Goal: Transaction & Acquisition: Purchase product/service

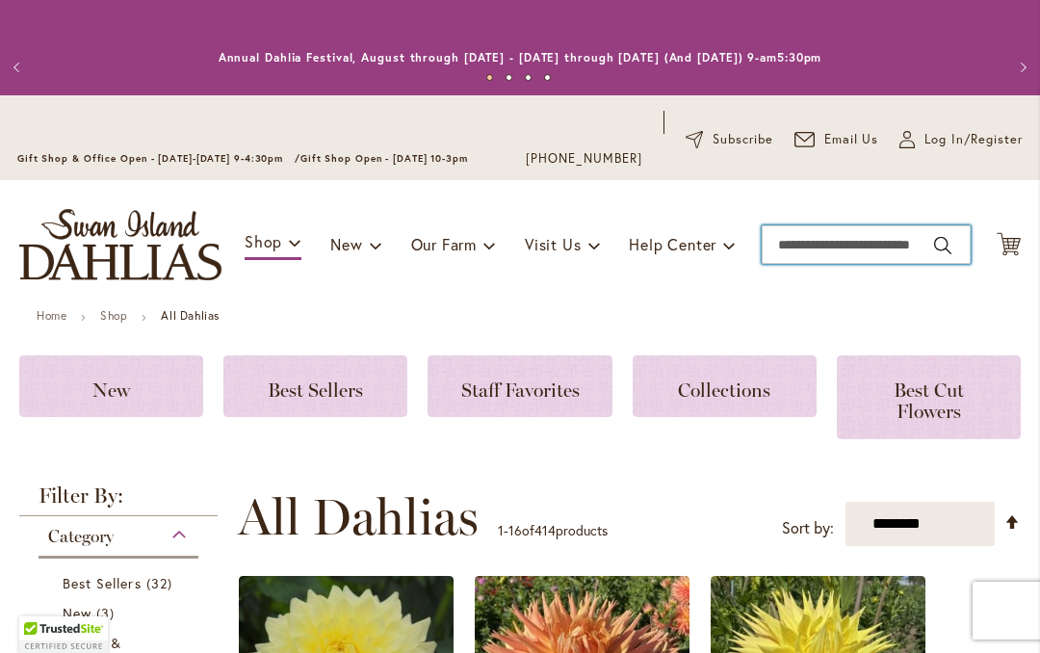
click at [826, 249] on input "Search" at bounding box center [866, 244] width 209 height 39
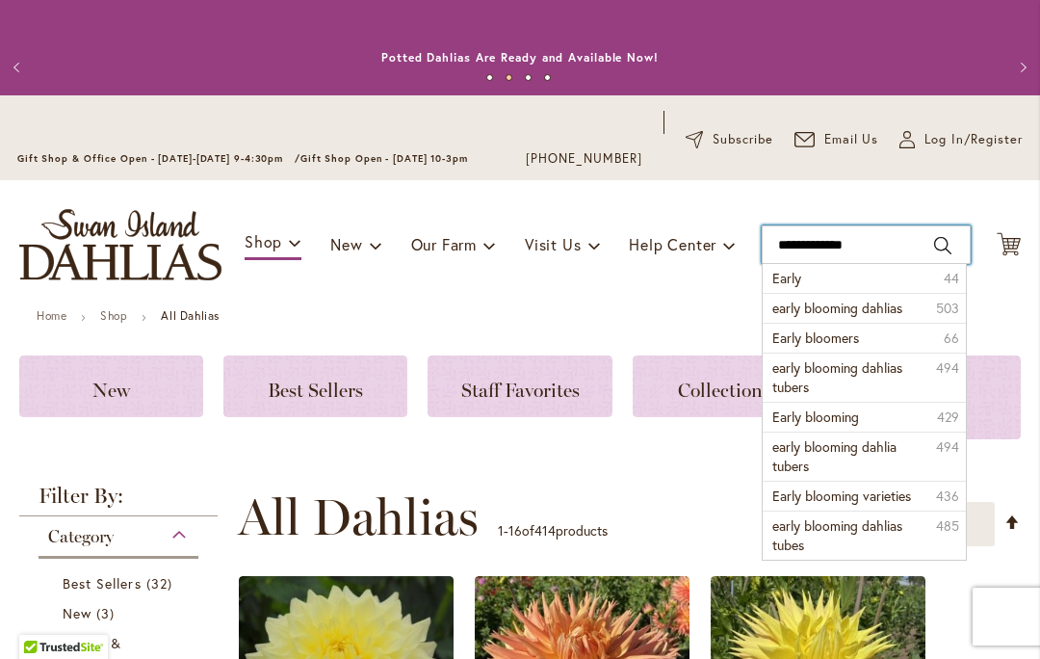
type input "**********"
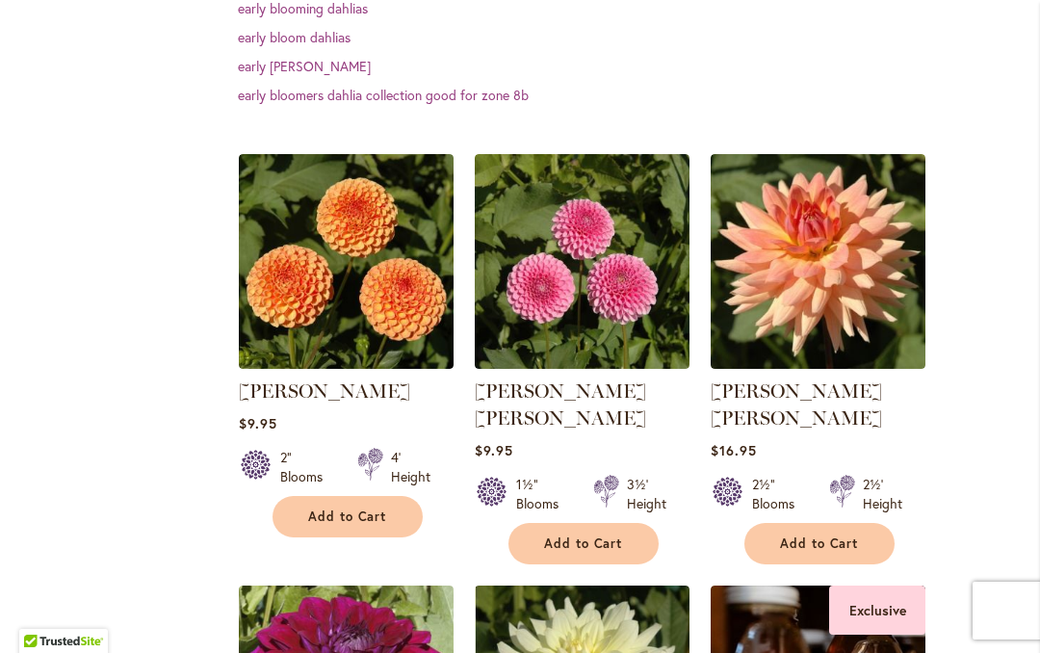
scroll to position [658, 0]
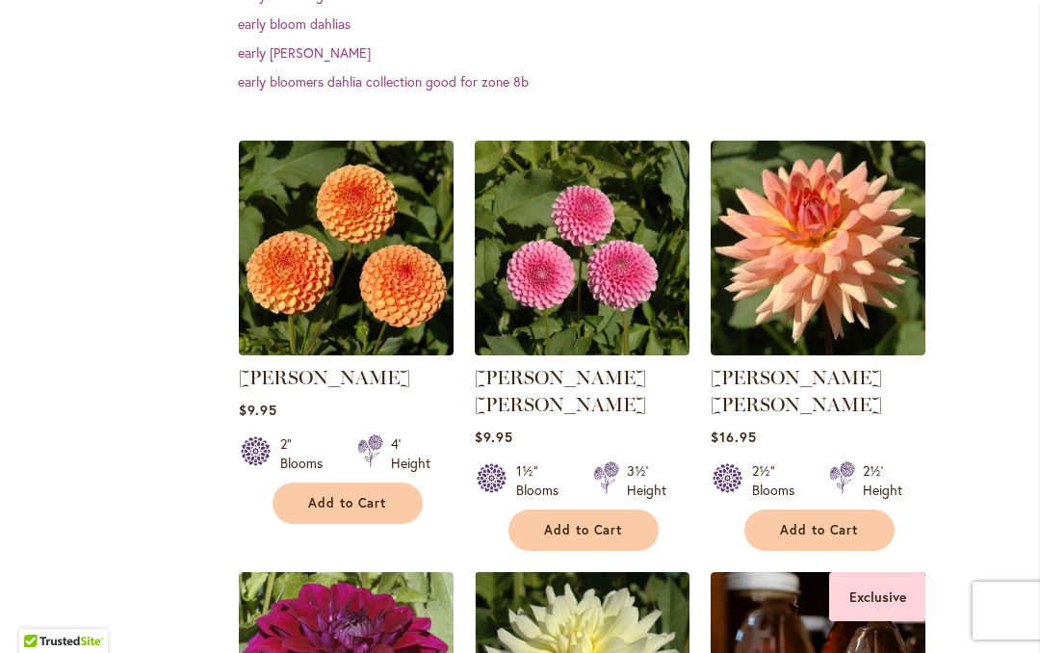
click at [581, 522] on span "Add to Cart" at bounding box center [583, 530] width 79 height 16
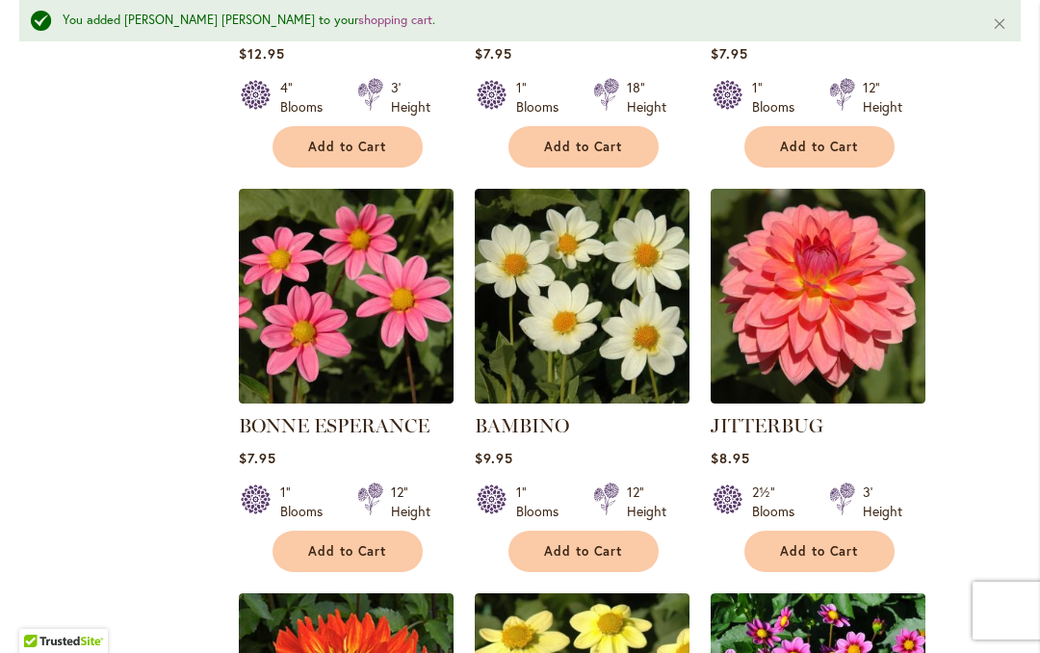
scroll to position [1855, 0]
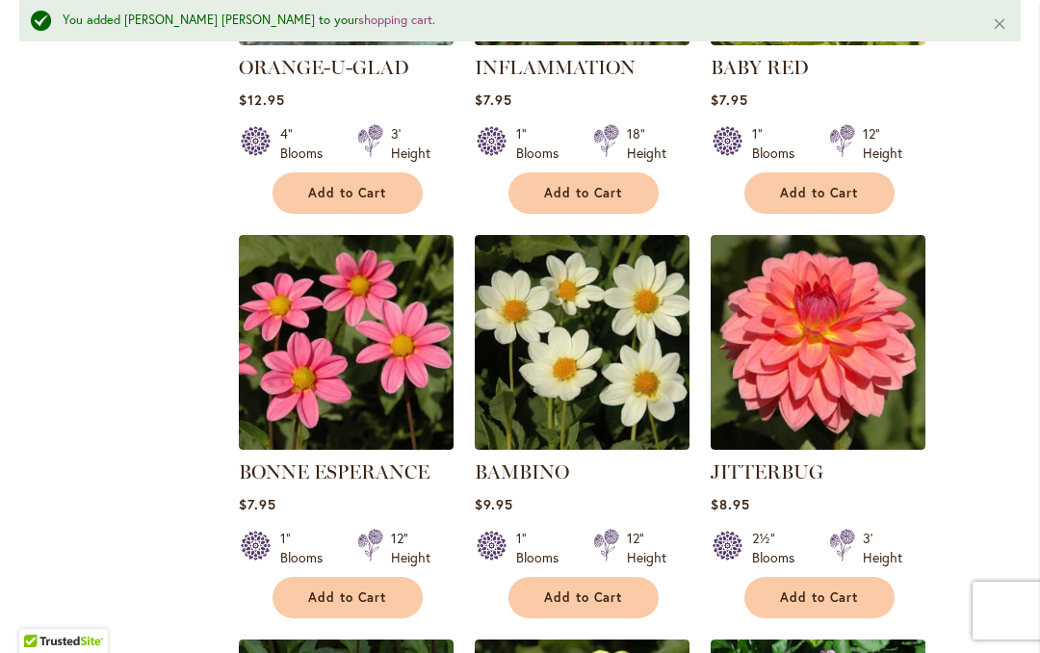
click at [826, 590] on span "Add to Cart" at bounding box center [819, 598] width 79 height 16
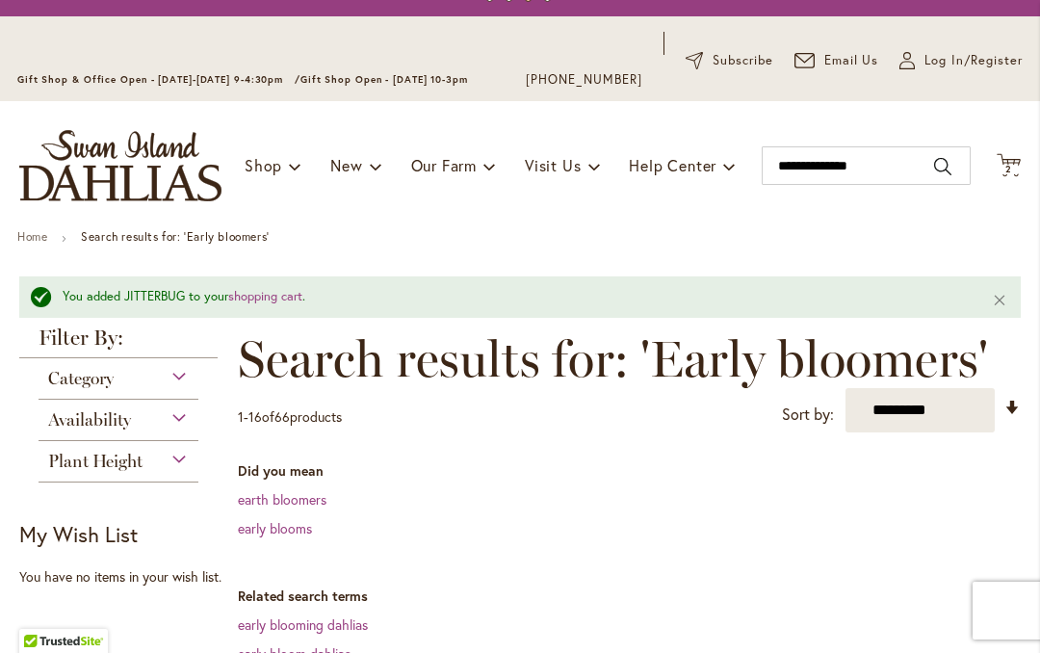
scroll to position [53, 0]
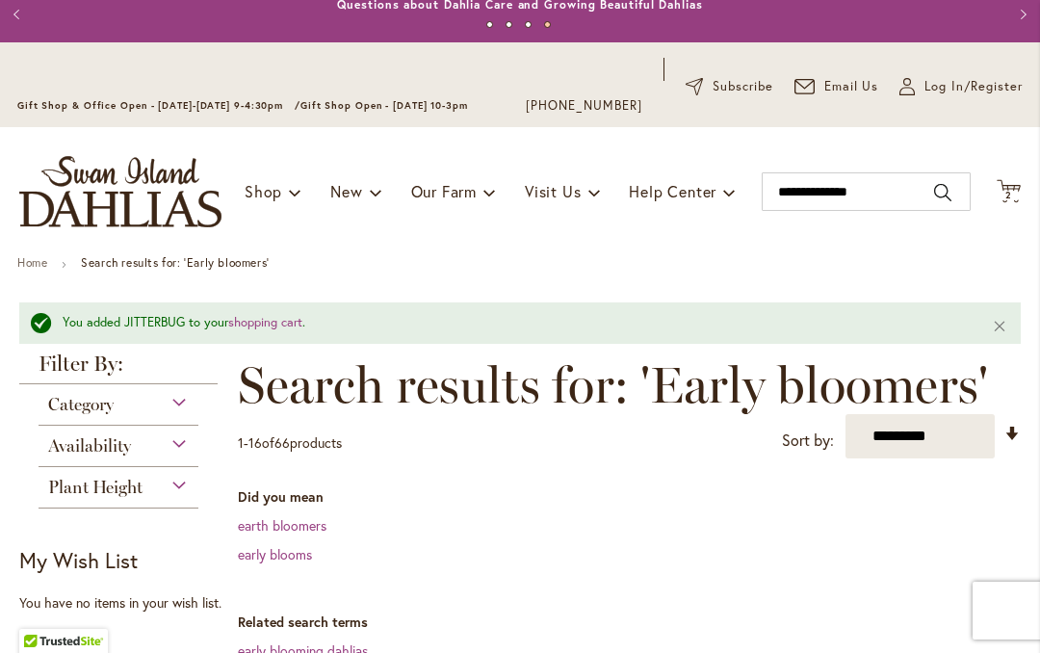
click at [1013, 195] on span "2 2 items" at bounding box center [1009, 196] width 19 height 10
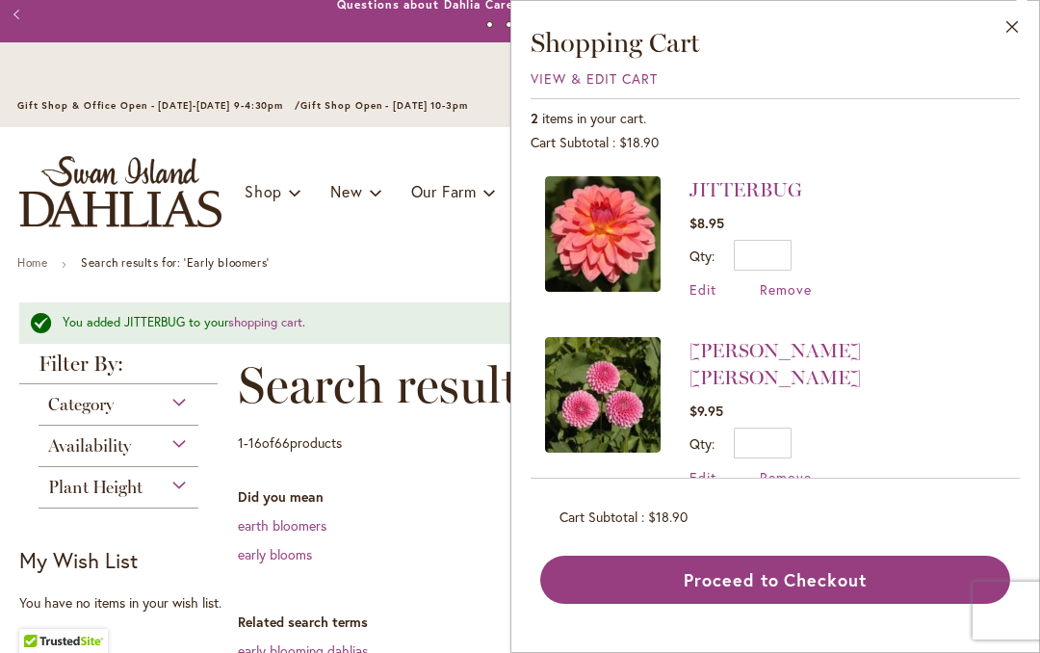
click at [619, 385] on img at bounding box center [603, 395] width 116 height 116
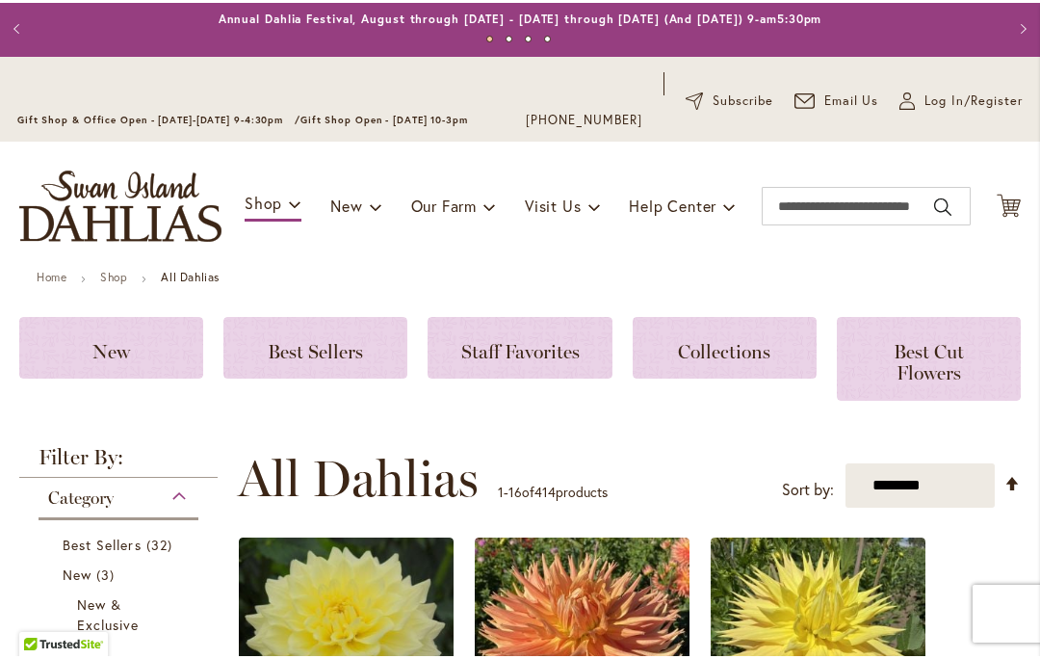
scroll to position [38, 0]
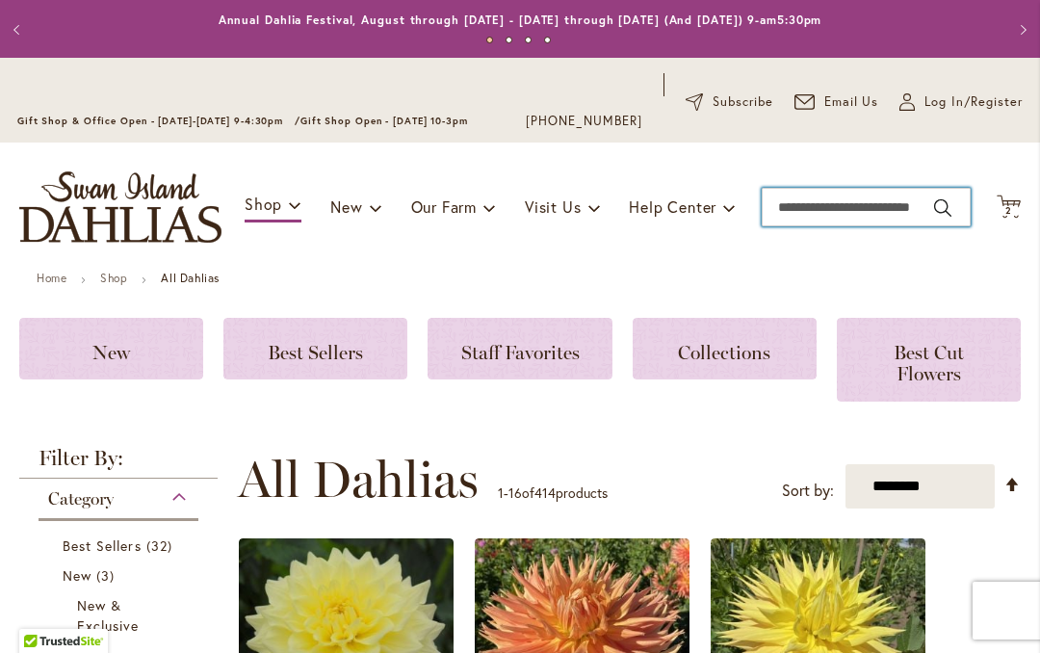
click at [837, 209] on input "Search" at bounding box center [866, 207] width 209 height 39
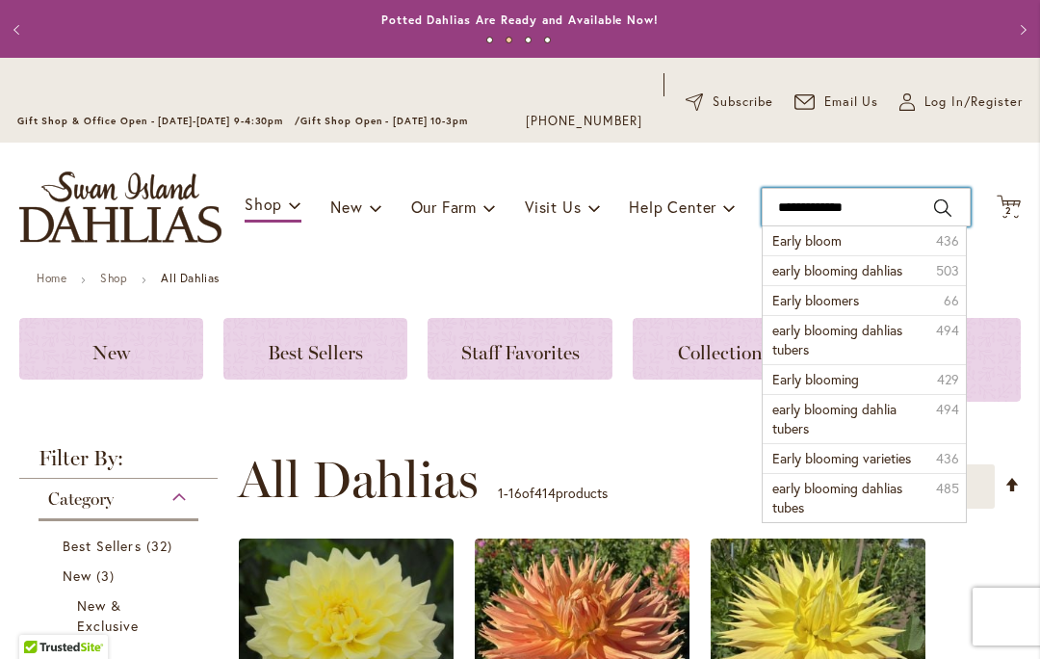
type input "**********"
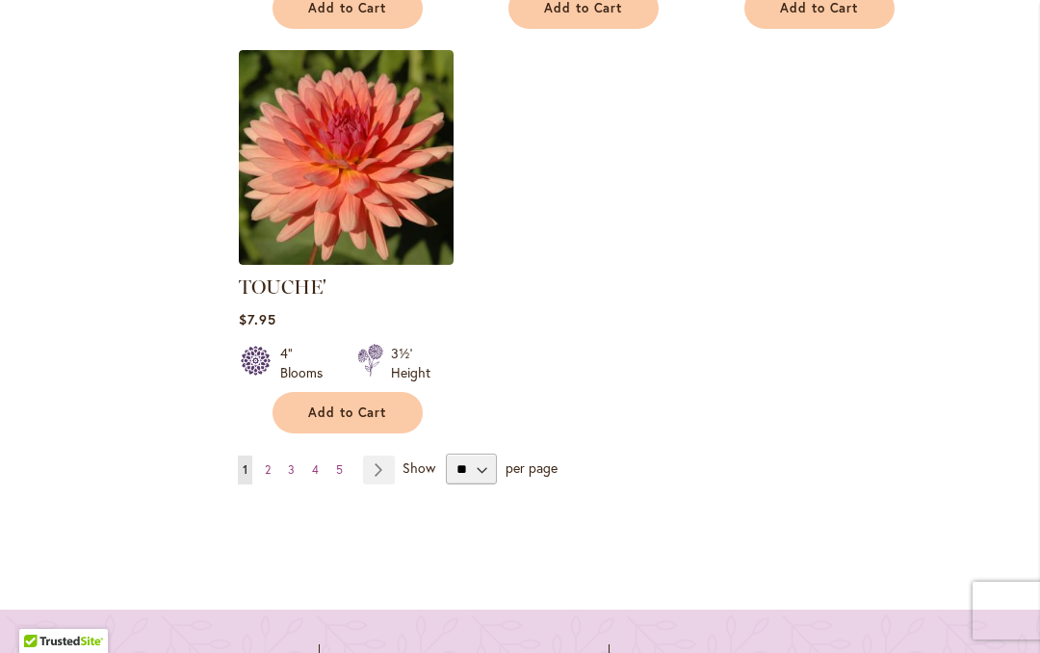
scroll to position [2801, 0]
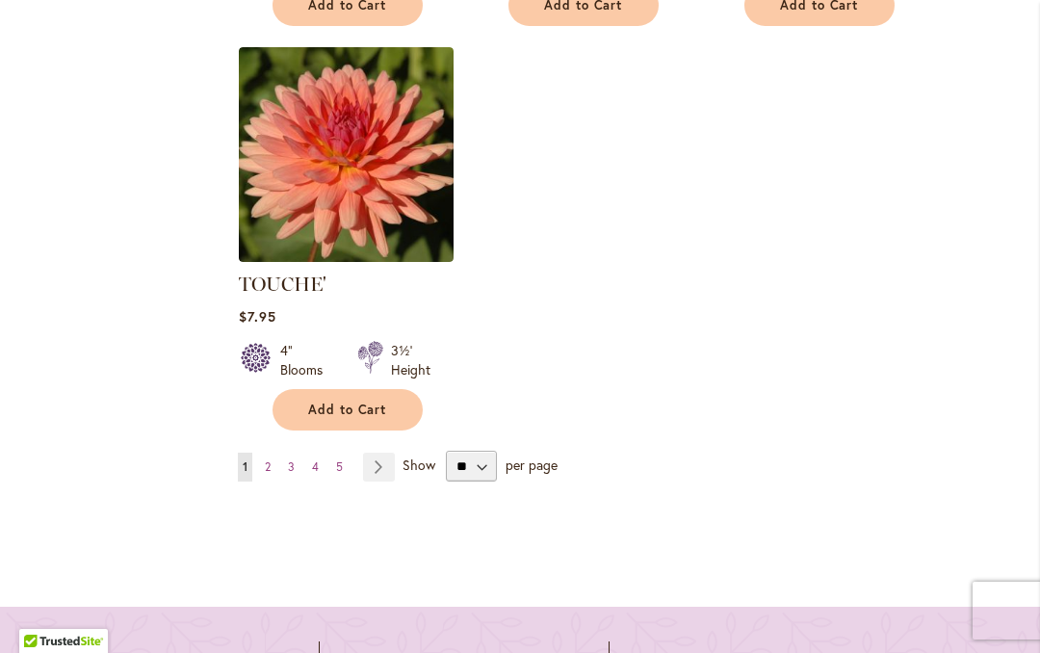
click at [266, 453] on link "Page 2" at bounding box center [267, 467] width 15 height 29
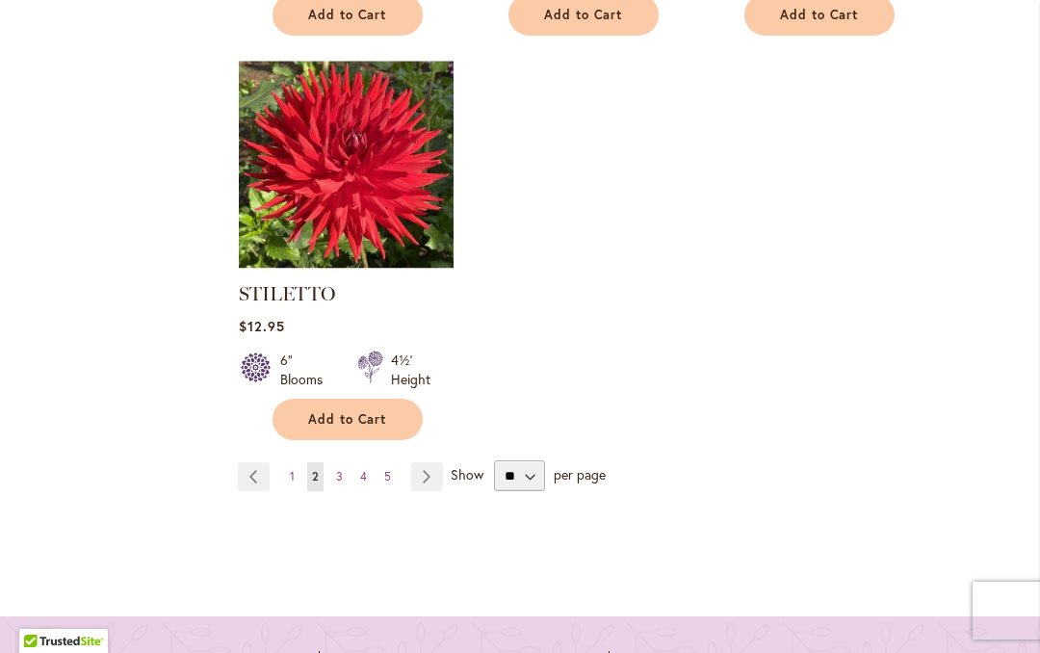
scroll to position [2772, 0]
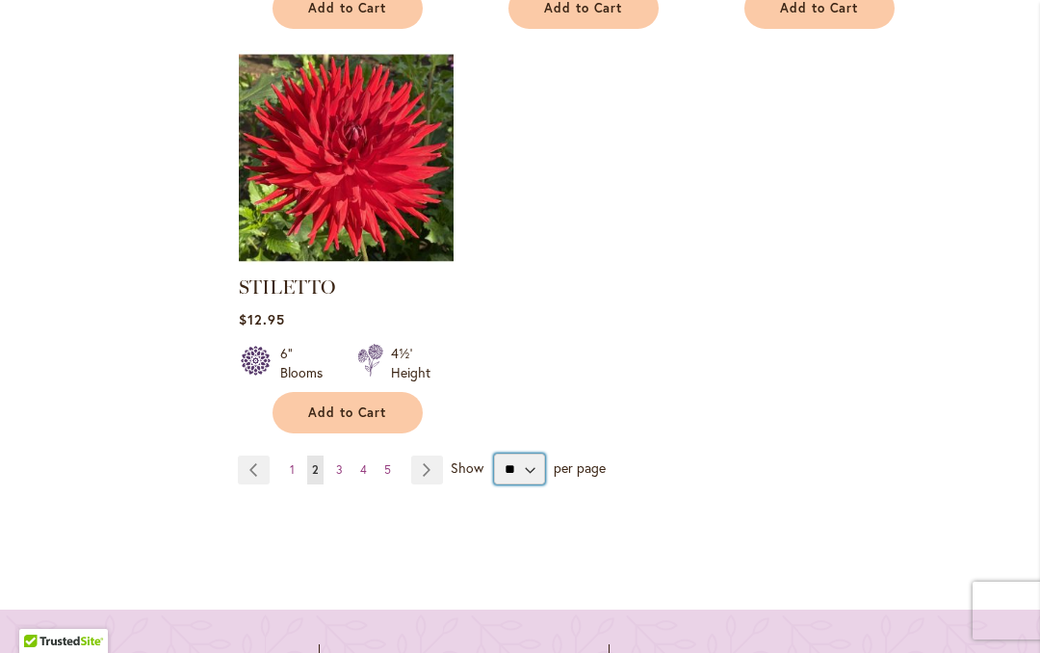
click at [530, 479] on select "** ** ** **" at bounding box center [519, 469] width 51 height 31
select select "**"
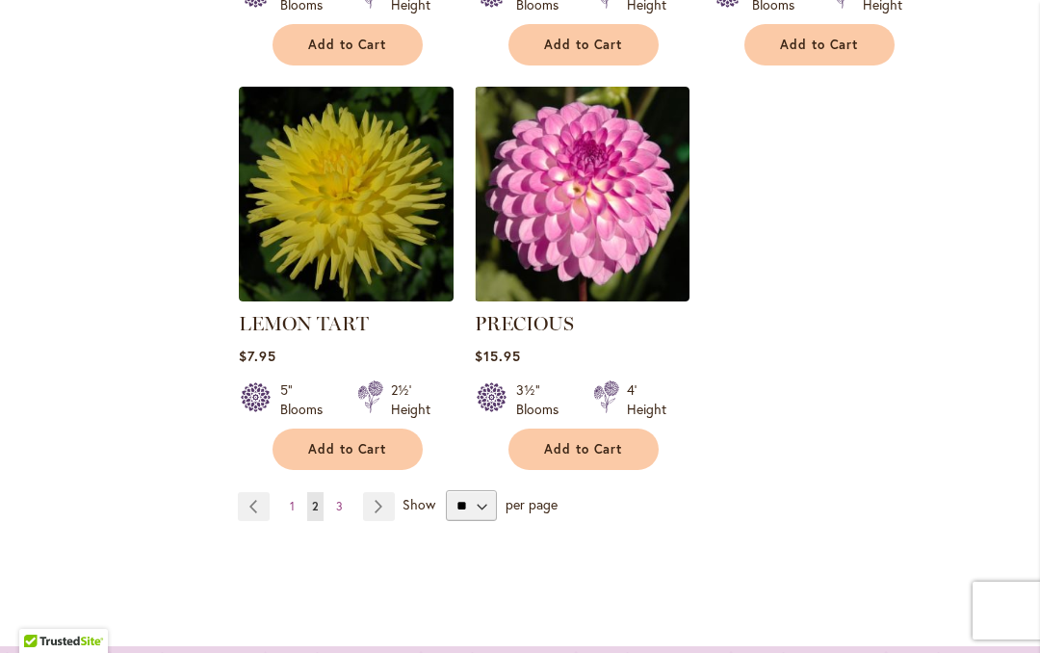
scroll to position [4806, 0]
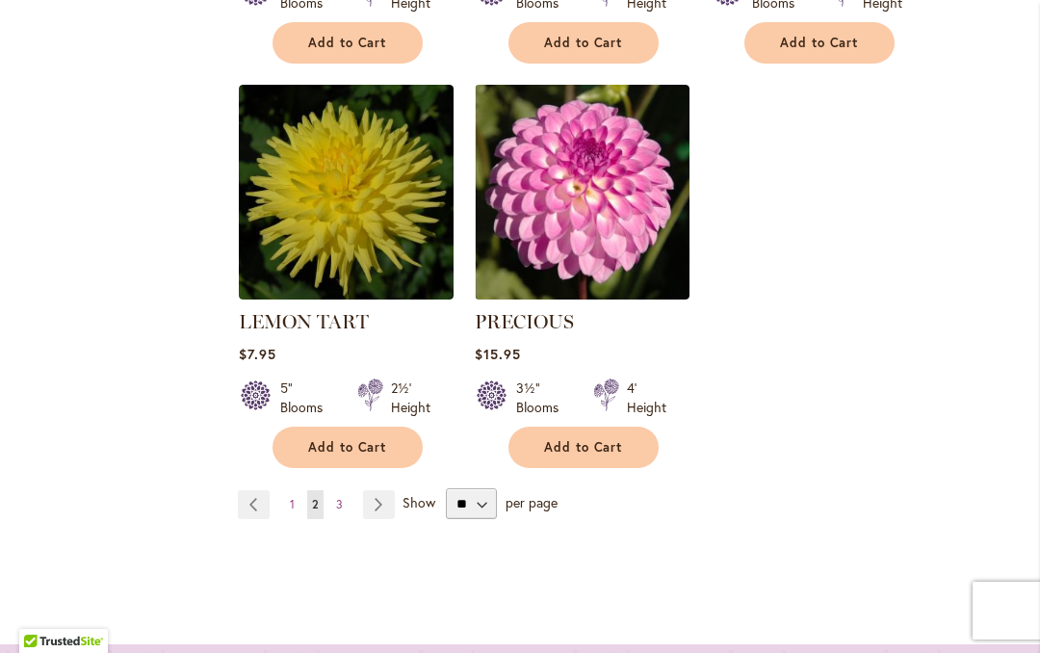
click at [388, 490] on link "Page Next" at bounding box center [379, 504] width 32 height 29
click at [343, 490] on link "Page 3" at bounding box center [339, 504] width 16 height 29
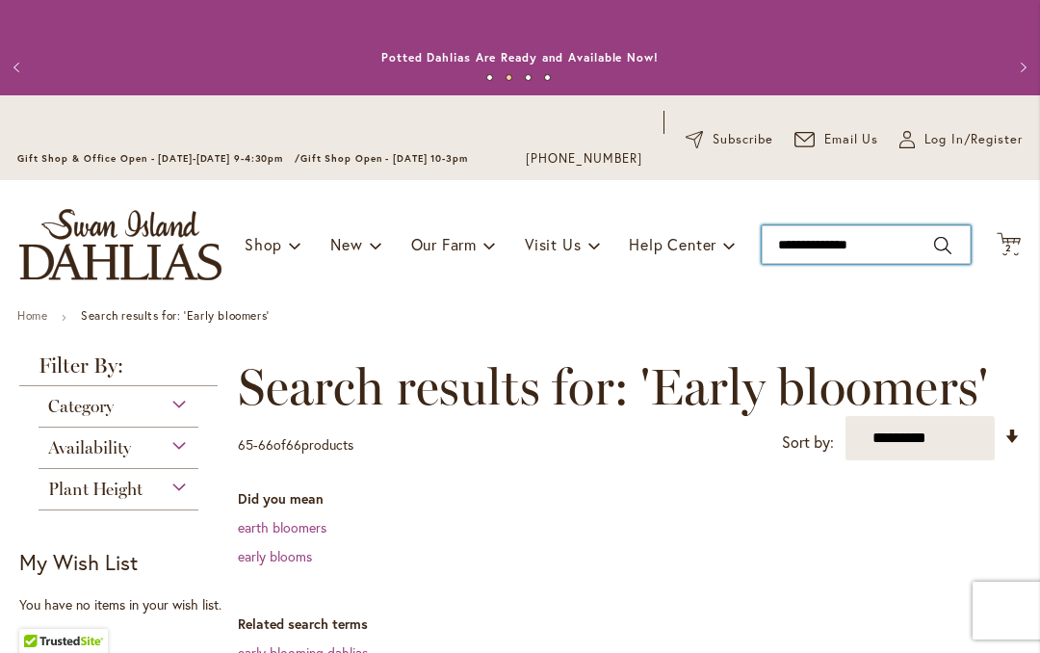
click at [898, 262] on input "**********" at bounding box center [866, 244] width 209 height 39
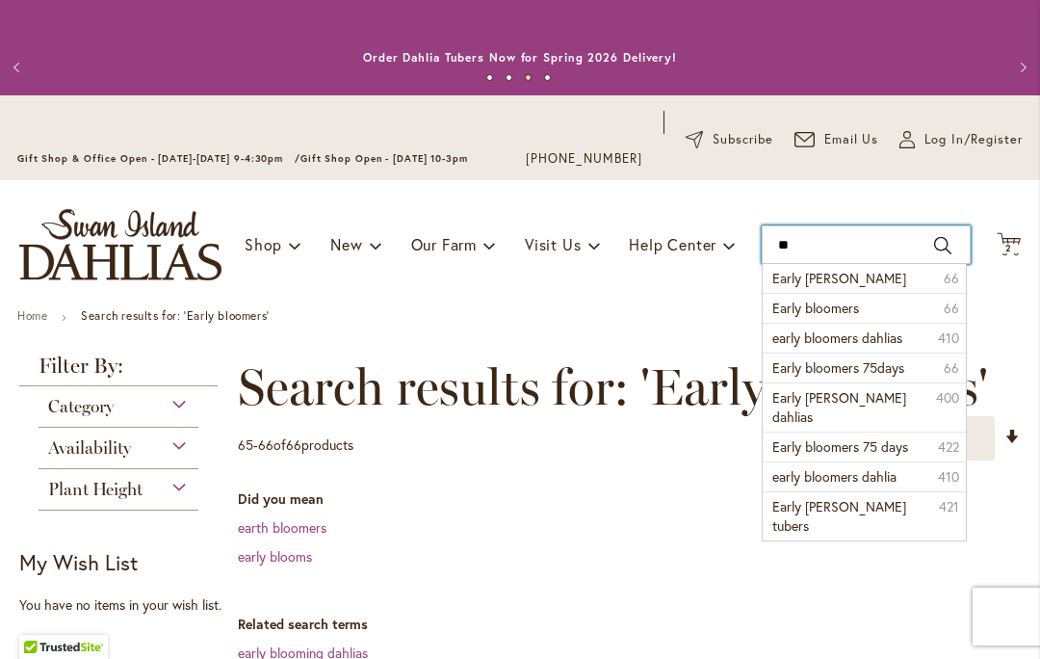
type input "*"
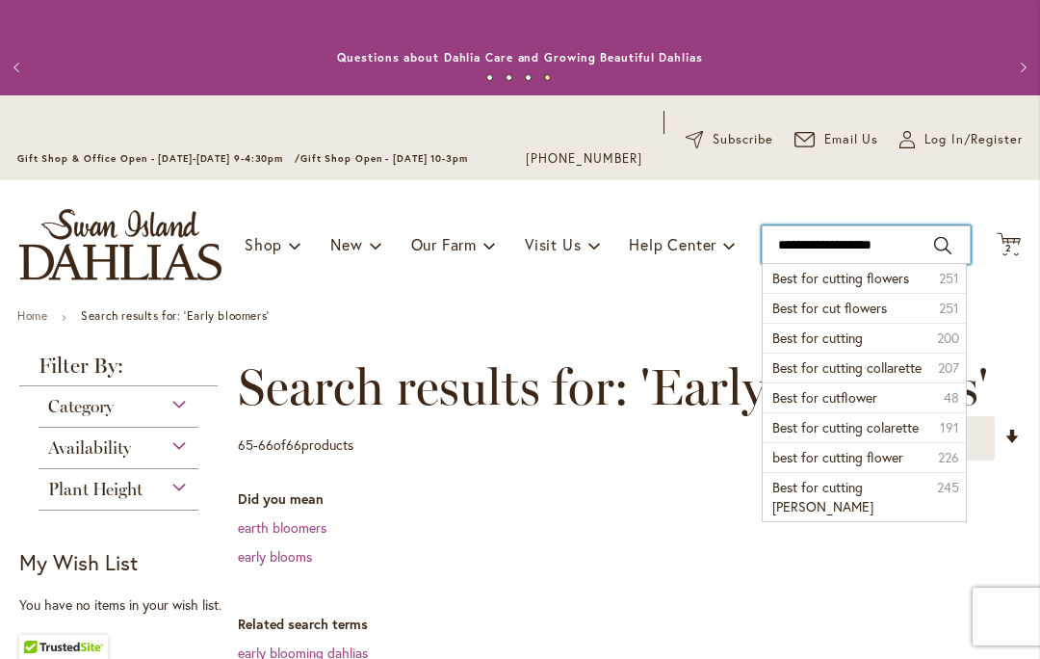
type input "**********"
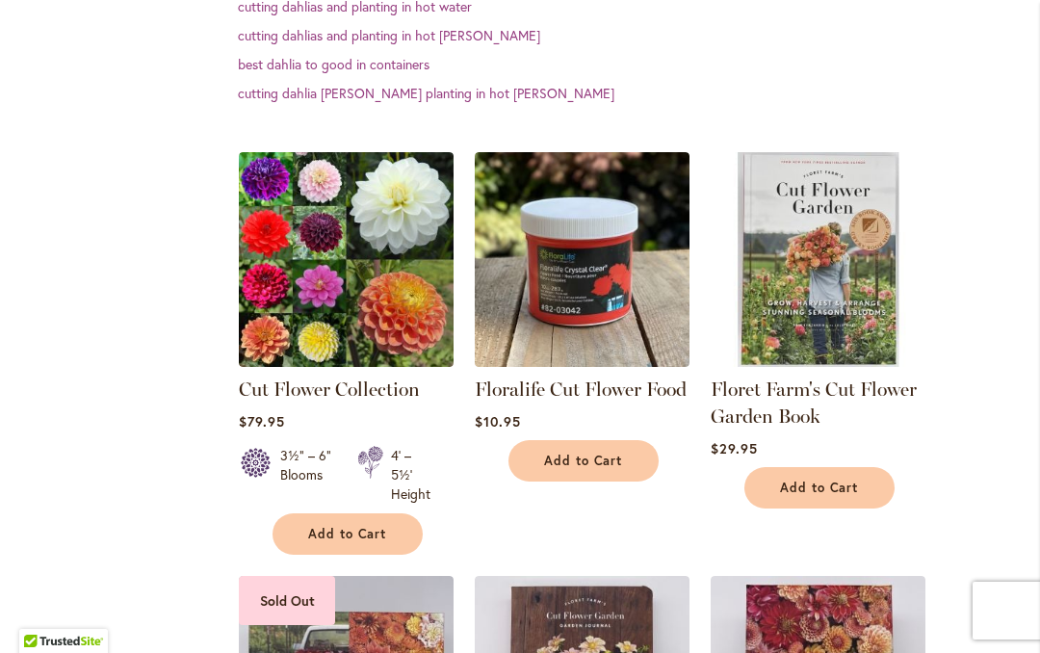
scroll to position [640, 0]
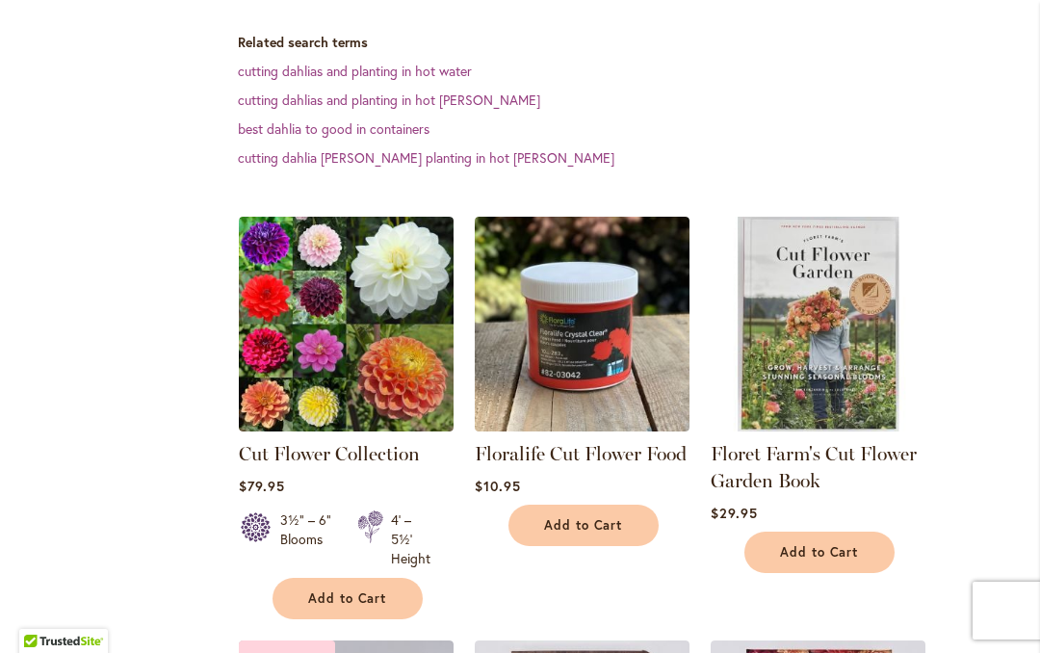
click at [349, 319] on img at bounding box center [346, 324] width 215 height 215
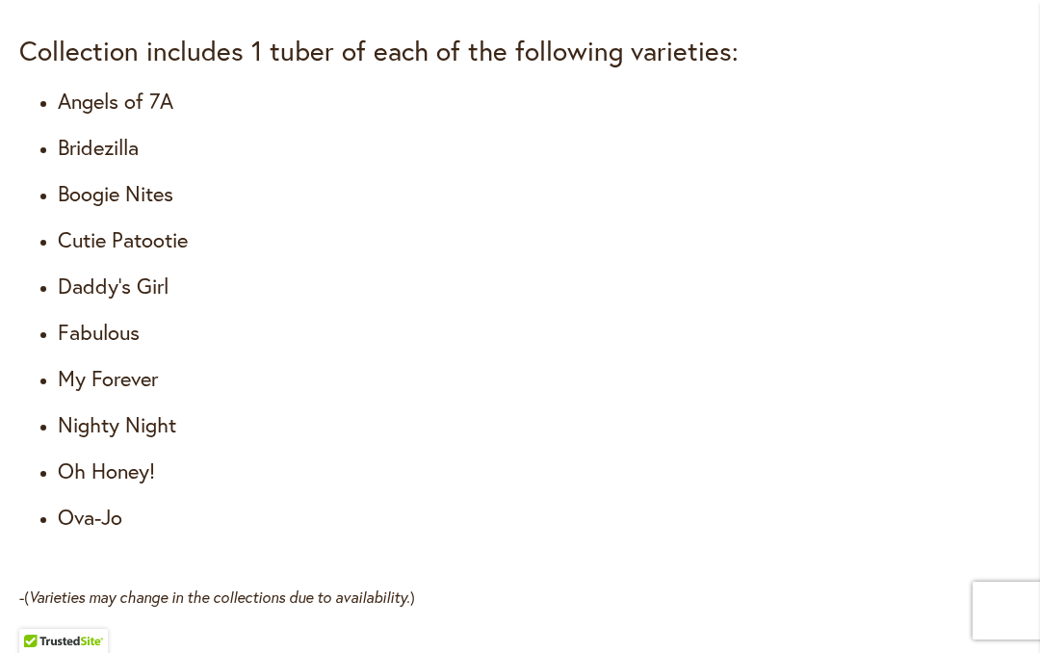
scroll to position [2152, 0]
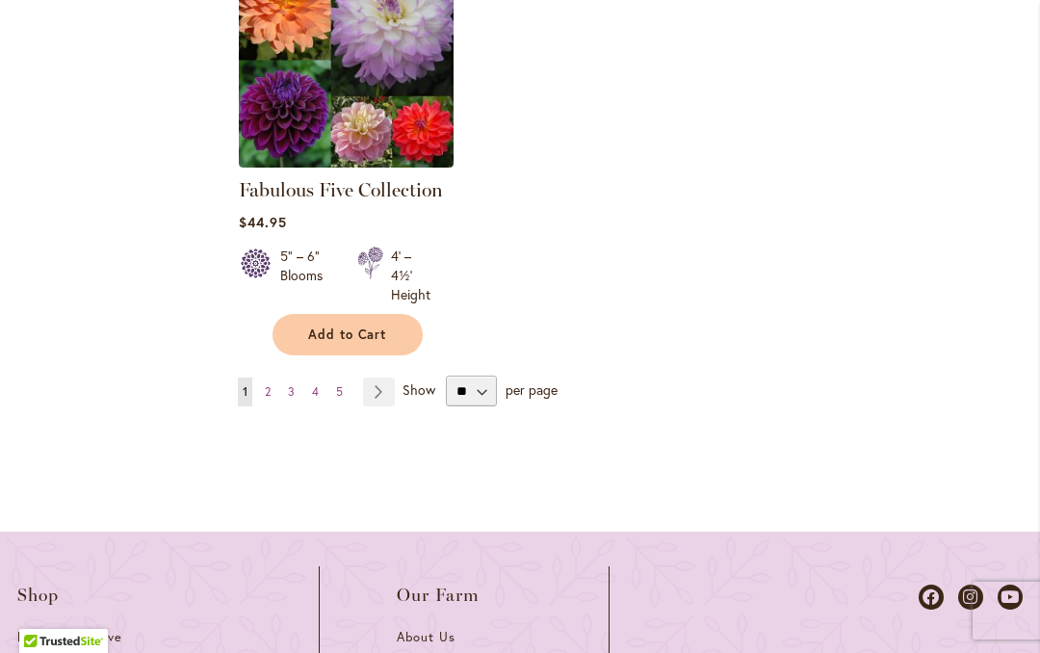
scroll to position [2963, 0]
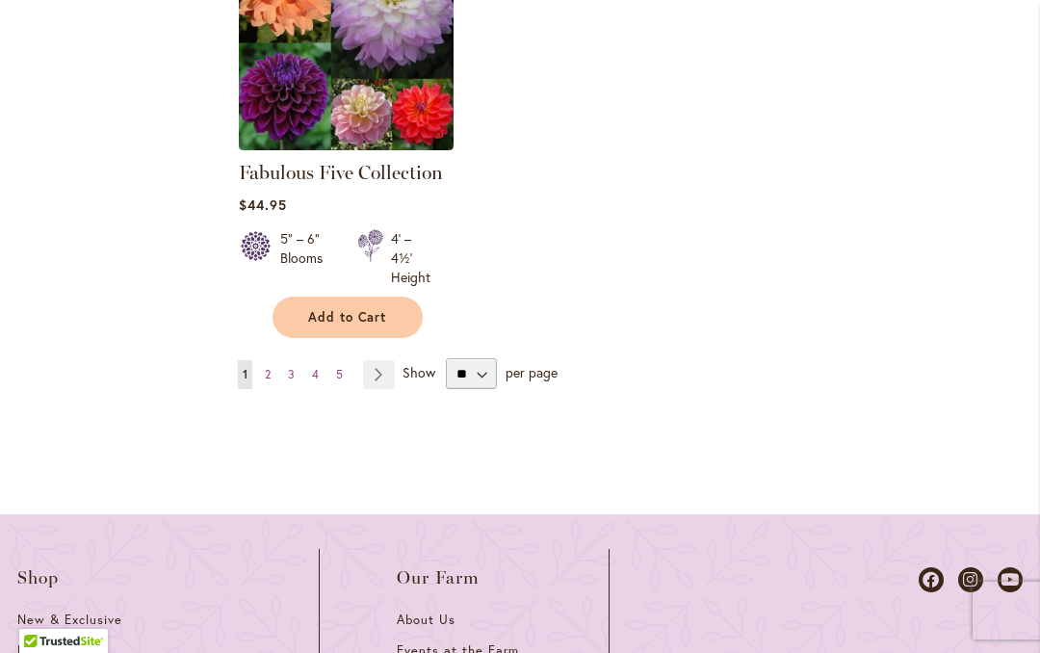
click at [378, 360] on link "Page Next" at bounding box center [379, 374] width 32 height 29
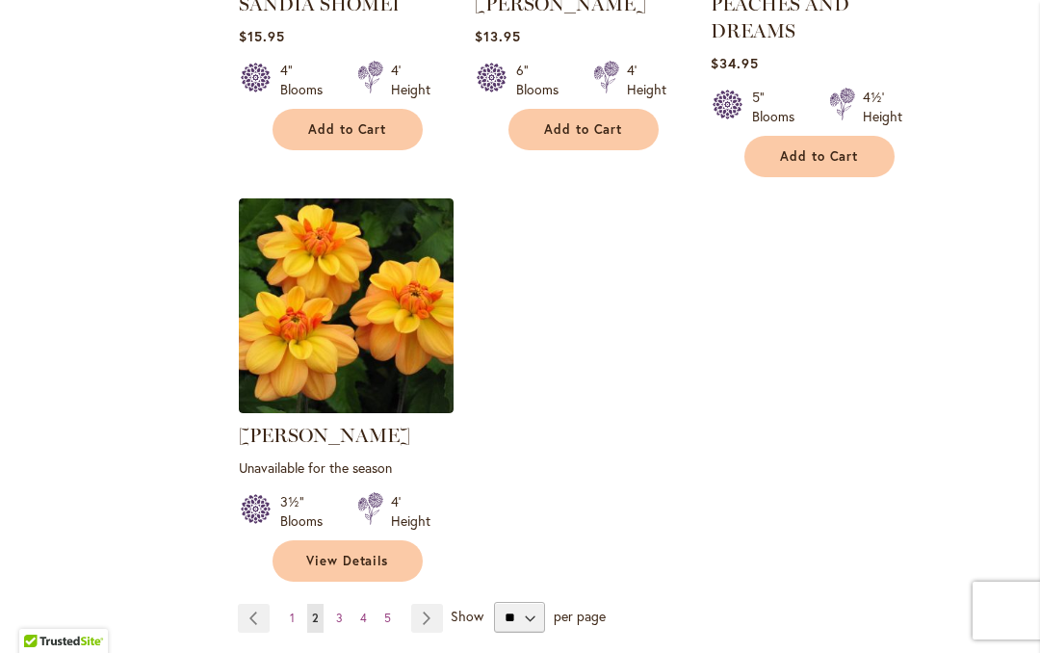
scroll to position [2763, 0]
click at [343, 603] on link "Page 3" at bounding box center [339, 617] width 16 height 29
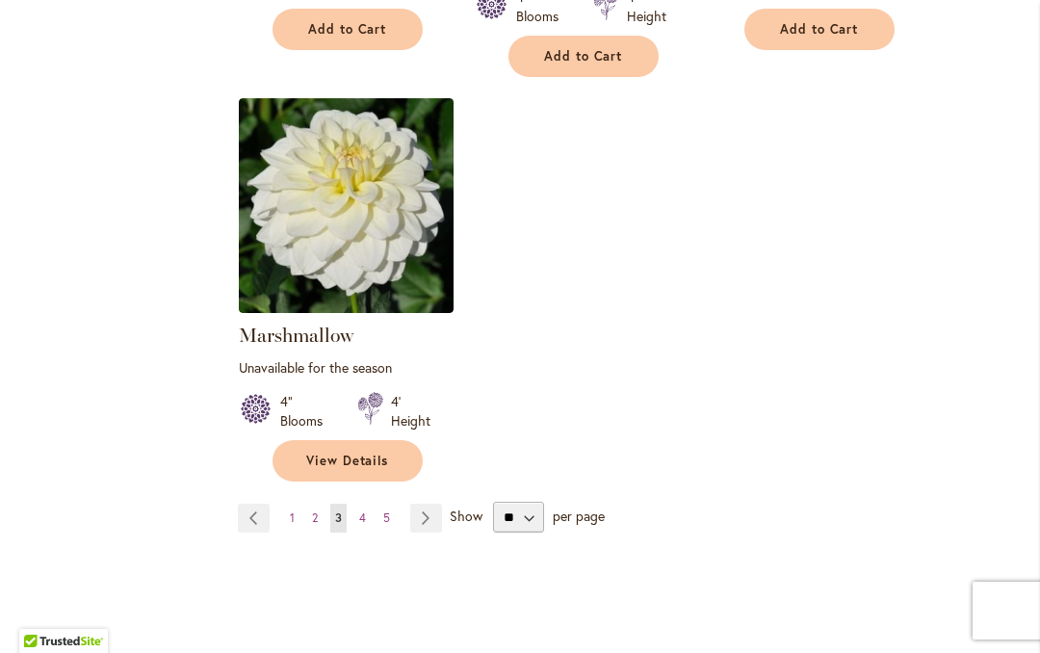
scroll to position [2840, 0]
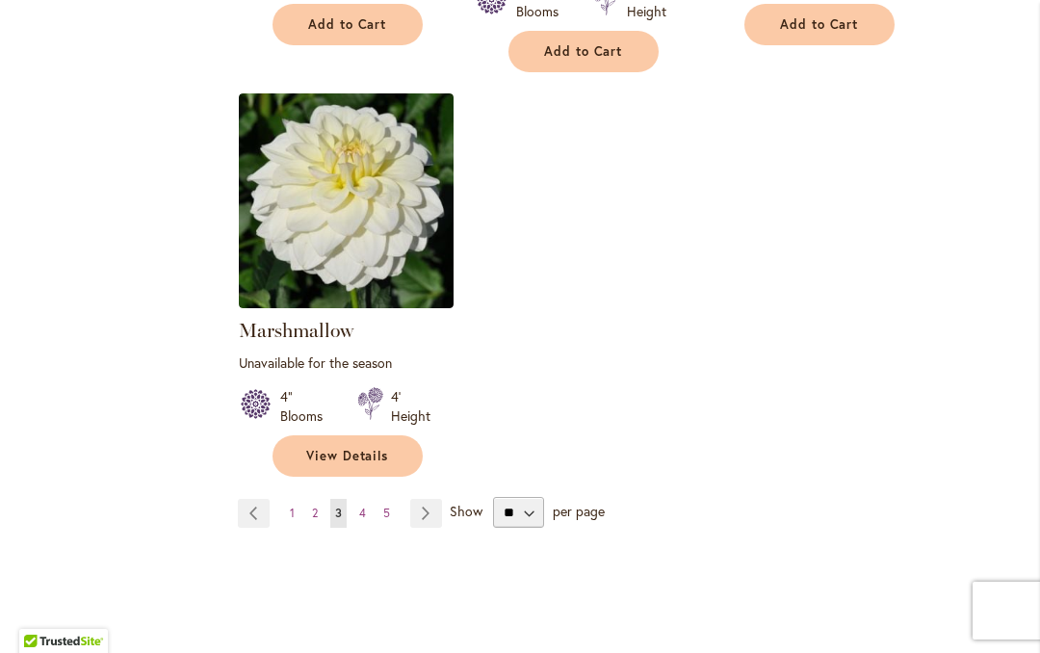
click at [362, 499] on link "Page 4" at bounding box center [363, 513] width 16 height 29
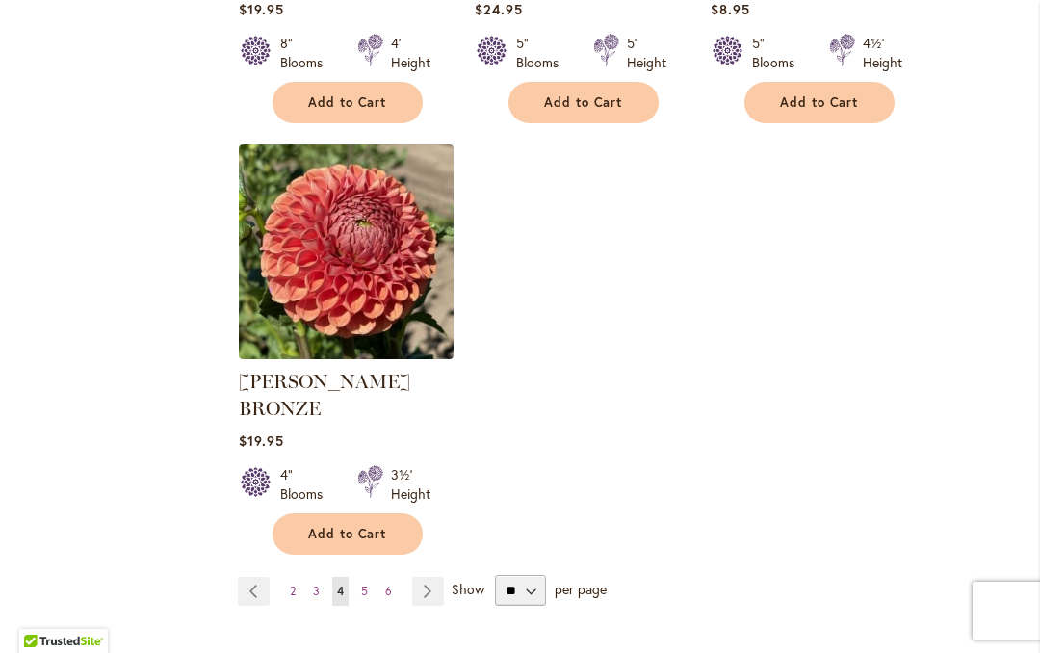
scroll to position [2815, 0]
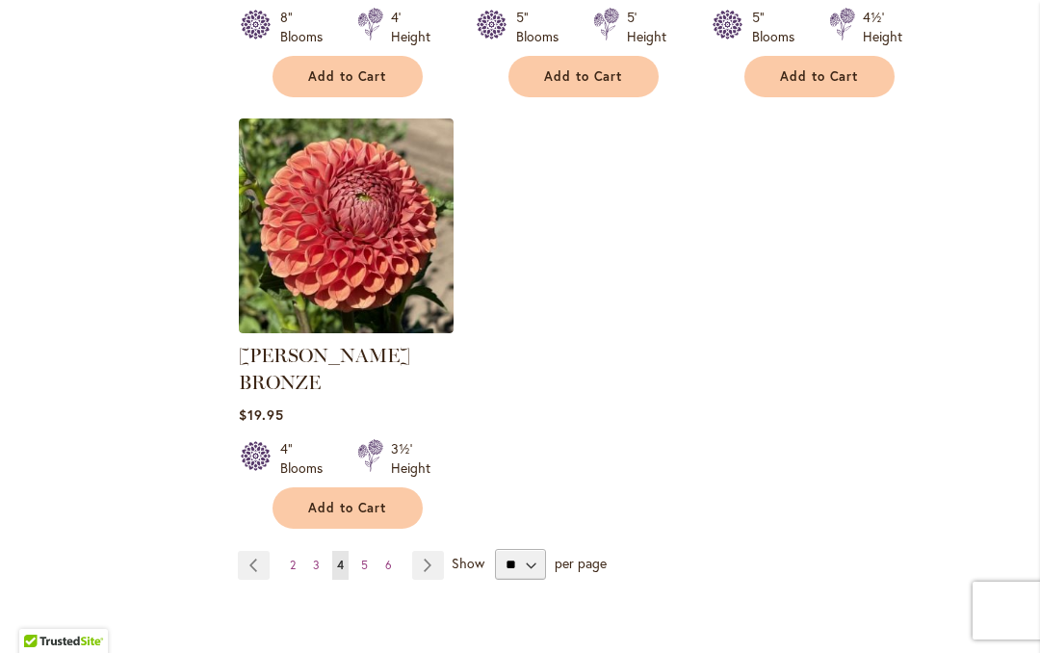
click at [370, 551] on link "Page 5" at bounding box center [364, 565] width 16 height 29
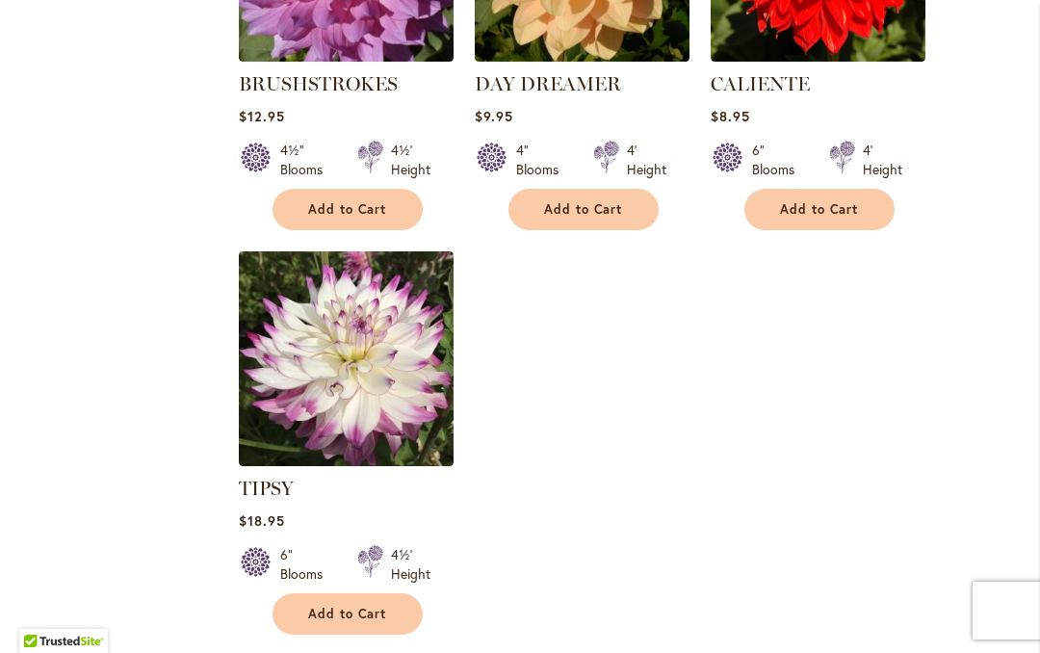
scroll to position [2685, 0]
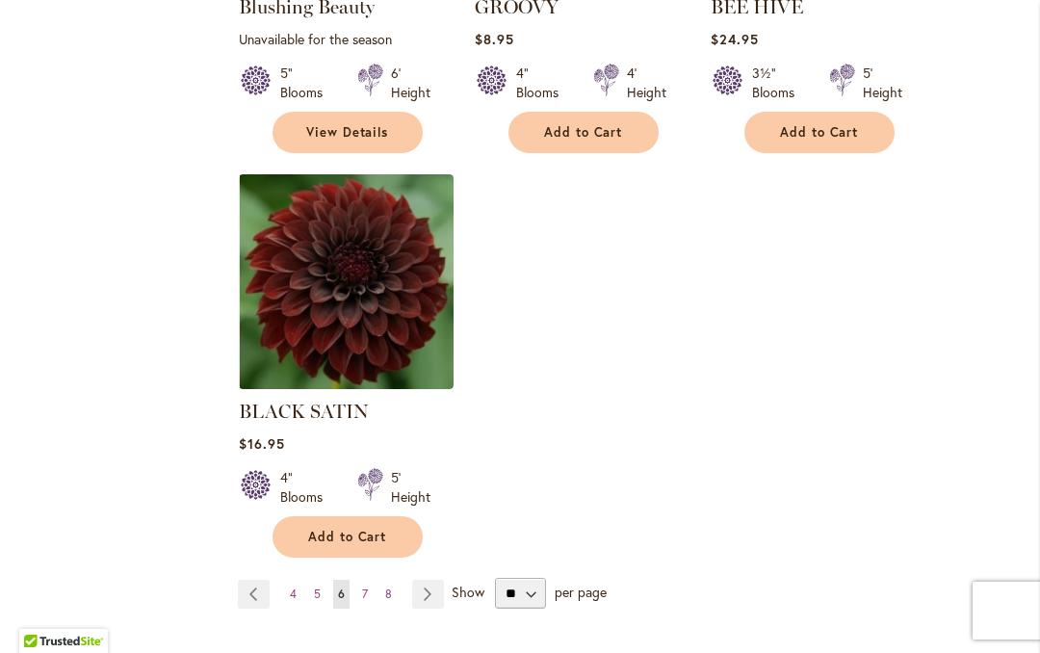
scroll to position [2706, 0]
click at [372, 597] on link "Page 7" at bounding box center [364, 593] width 15 height 29
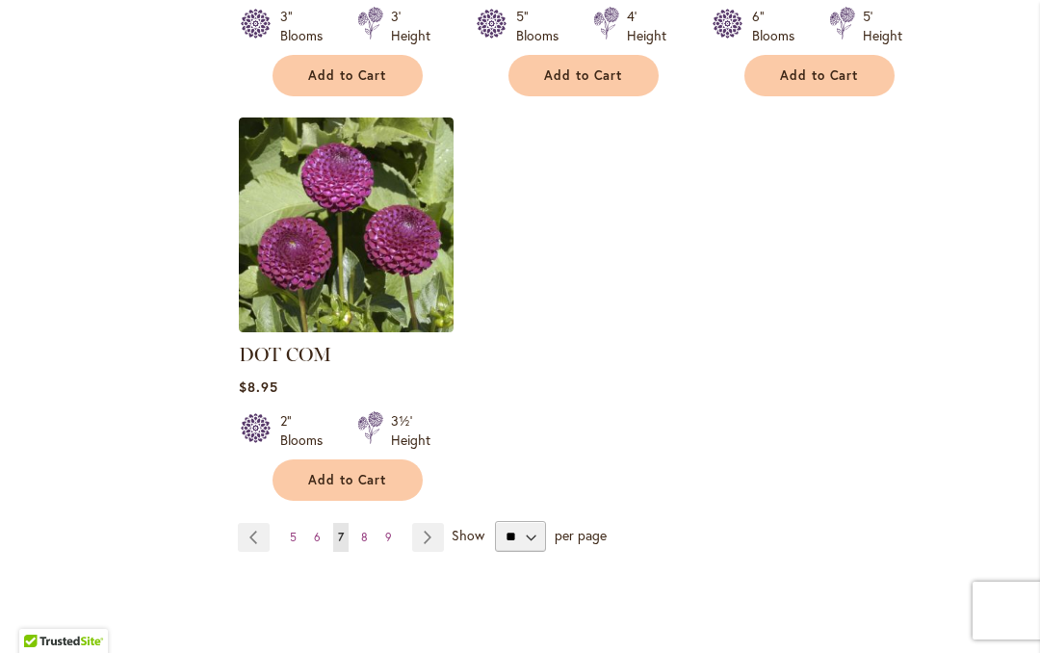
scroll to position [2764, 0]
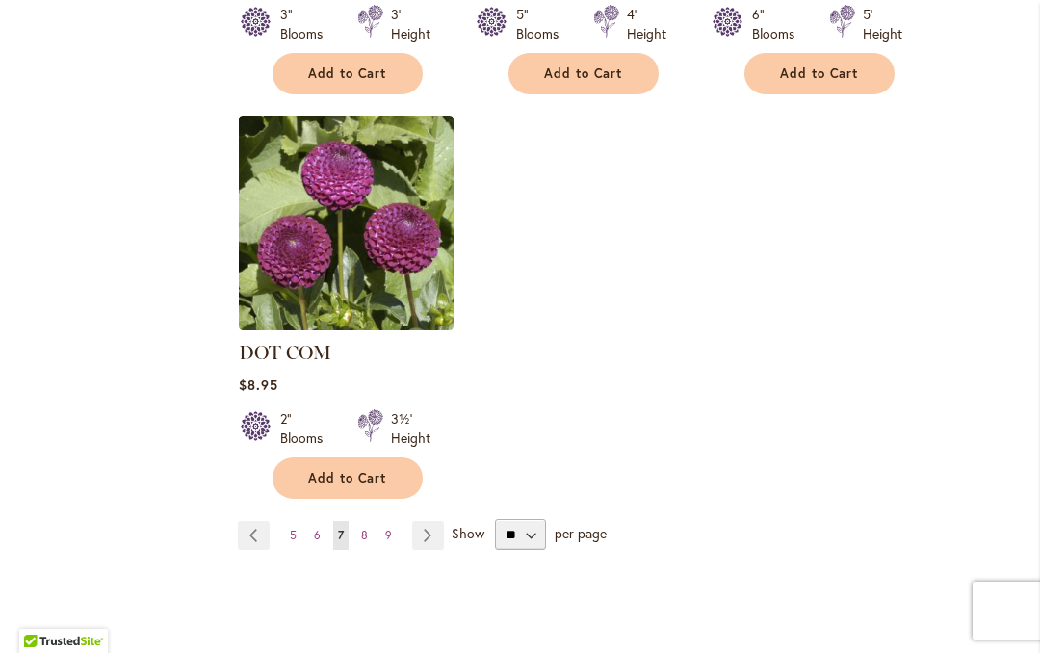
click at [339, 476] on span "Add to Cart" at bounding box center [347, 478] width 79 height 16
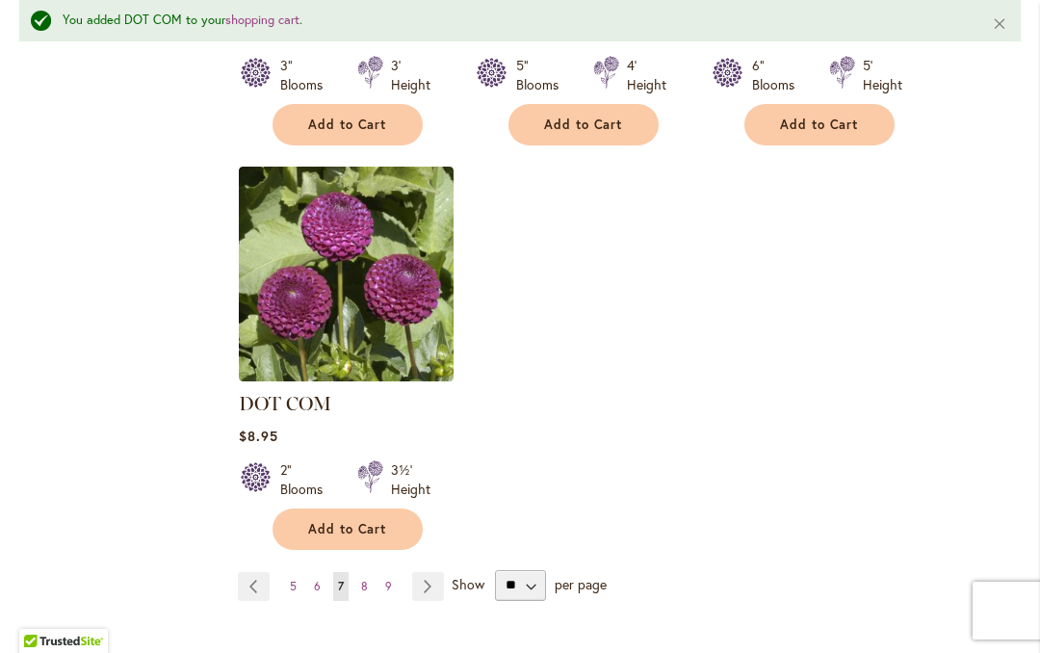
click at [369, 591] on link "Page 8" at bounding box center [364, 586] width 16 height 29
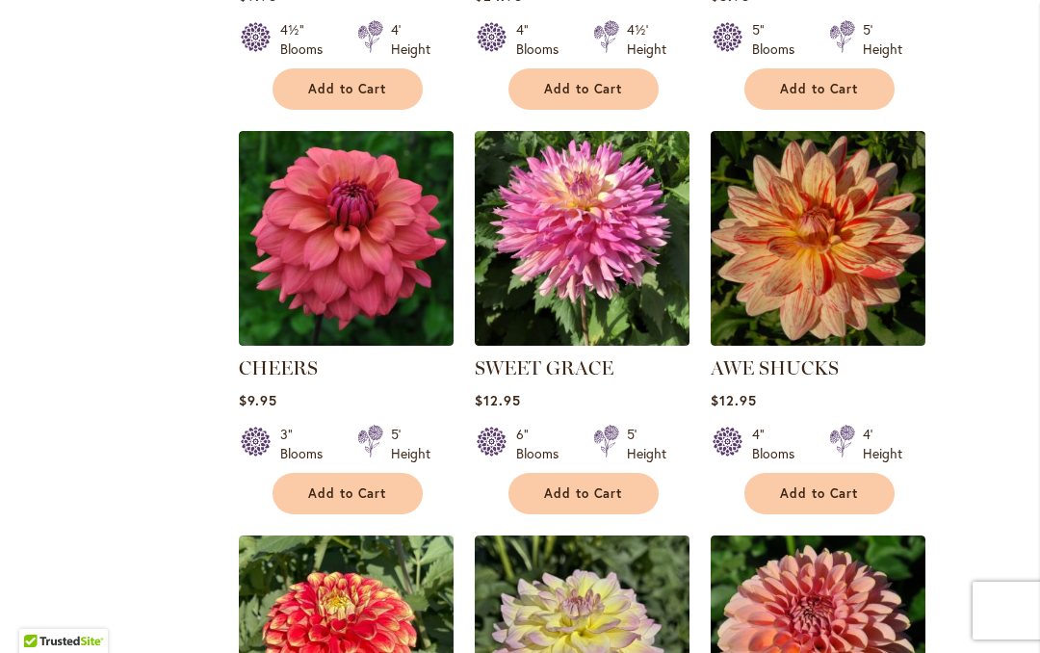
scroll to position [1133, 0]
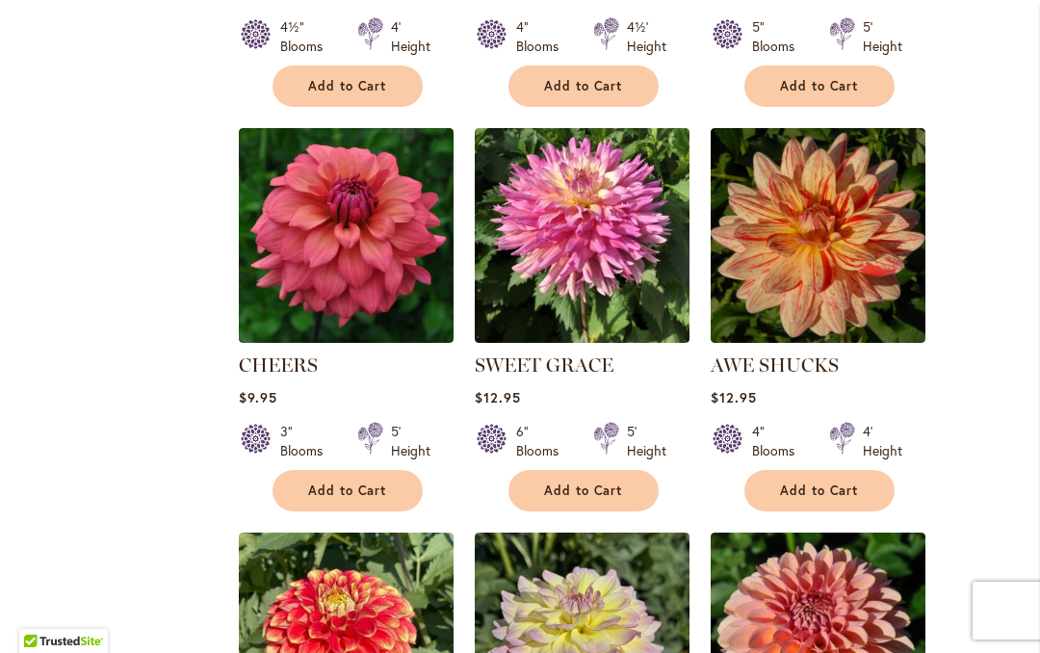
click at [342, 492] on span "Add to Cart" at bounding box center [347, 491] width 79 height 16
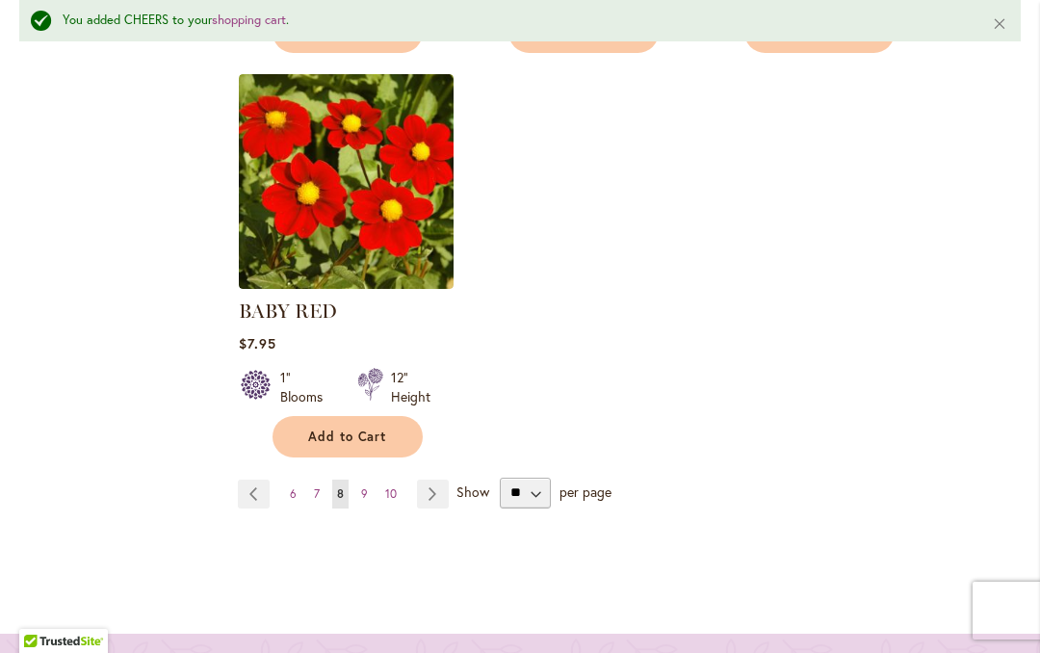
scroll to position [2856, 0]
click at [369, 504] on link "Page 9" at bounding box center [364, 494] width 16 height 29
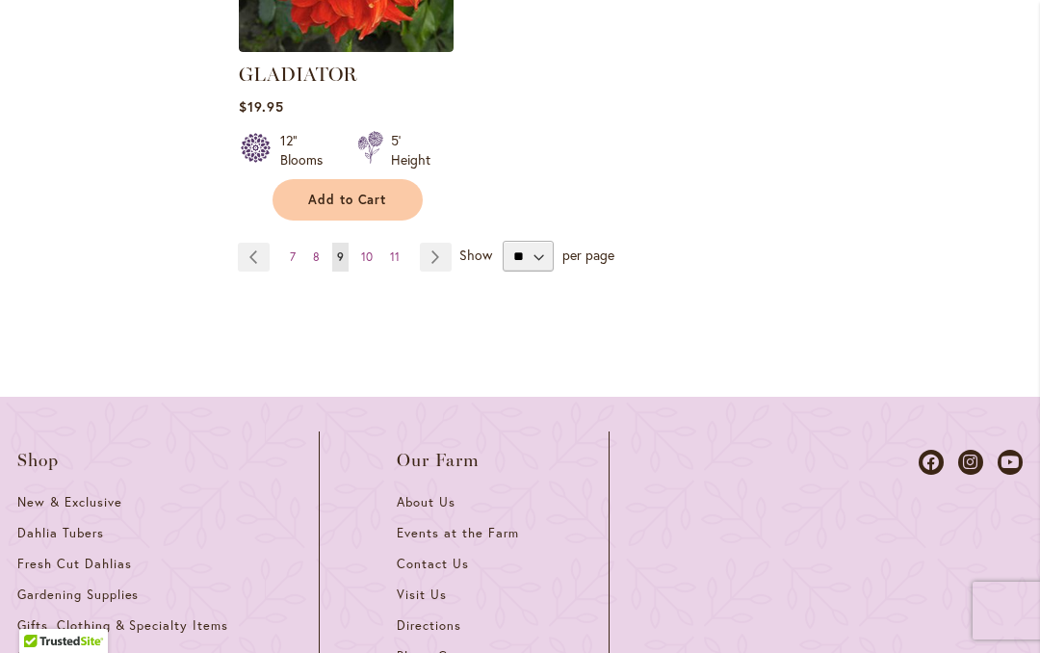
scroll to position [3042, 0]
click at [373, 265] on link "Page 10" at bounding box center [366, 257] width 21 height 29
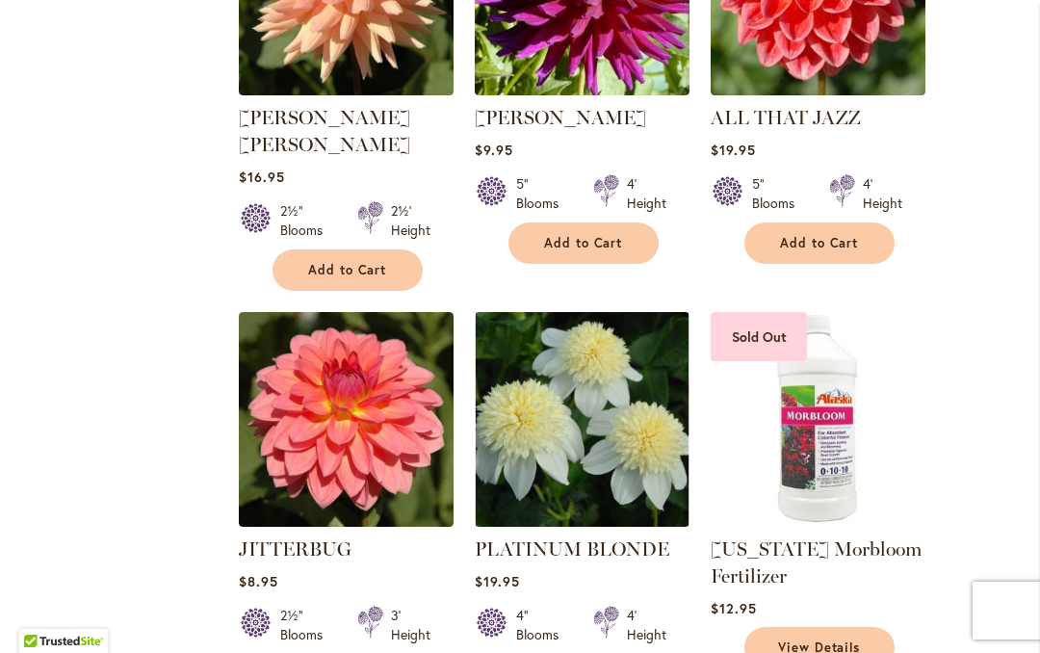
scroll to position [1839, 0]
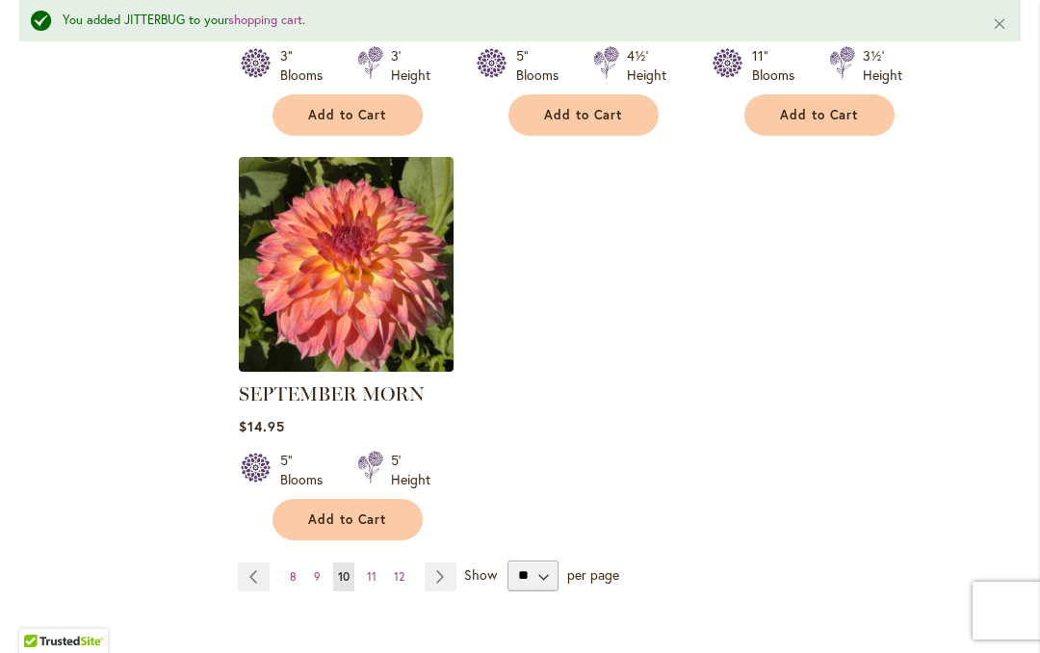
scroll to position [2861, 0]
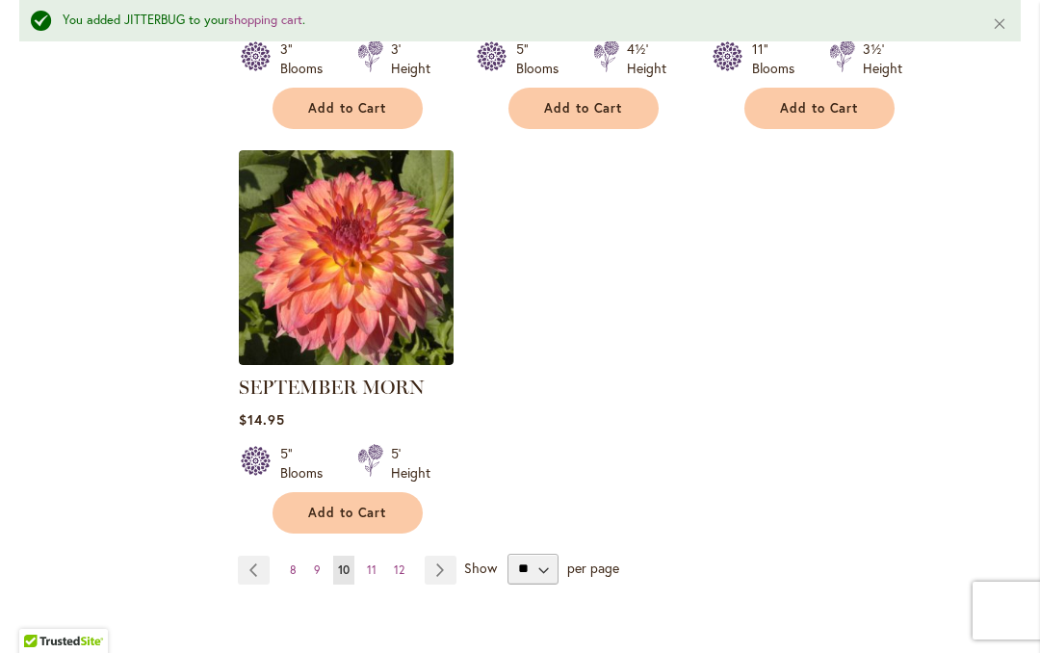
click at [373, 556] on link "Page 11" at bounding box center [371, 570] width 19 height 29
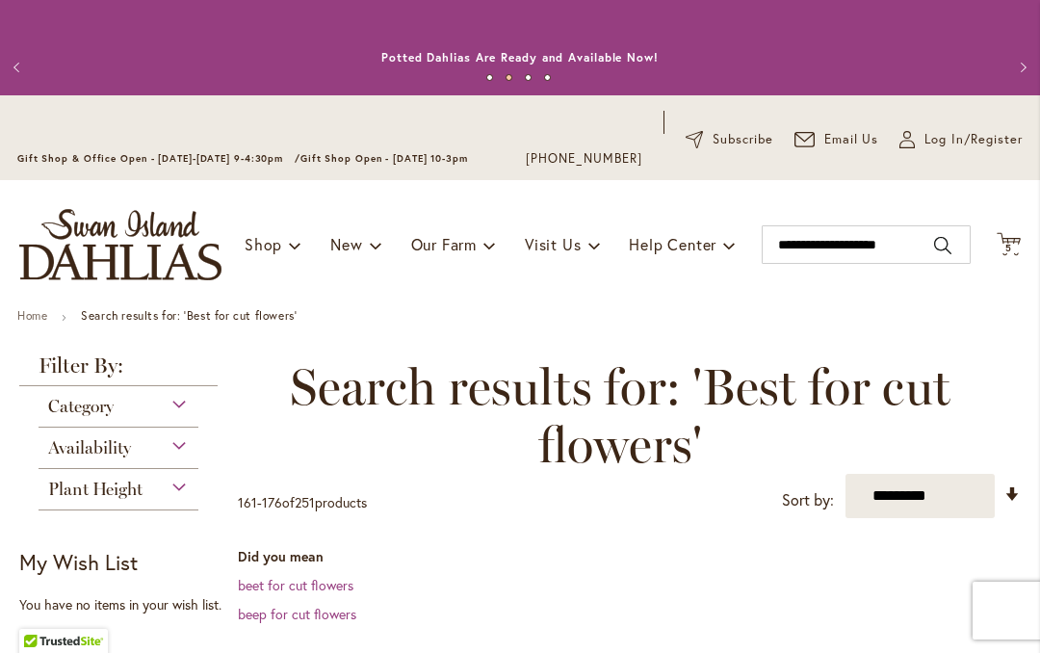
click at [1019, 239] on icon "Cart .cls-1 { fill: #231f20; }" at bounding box center [1009, 244] width 24 height 24
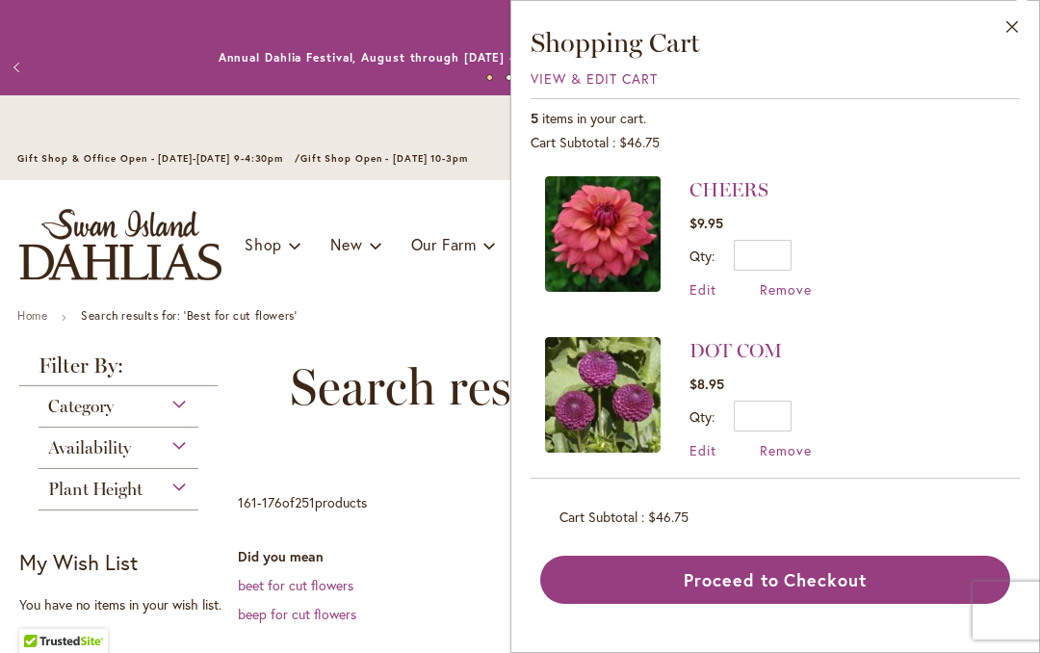
click at [616, 234] on img at bounding box center [603, 234] width 116 height 116
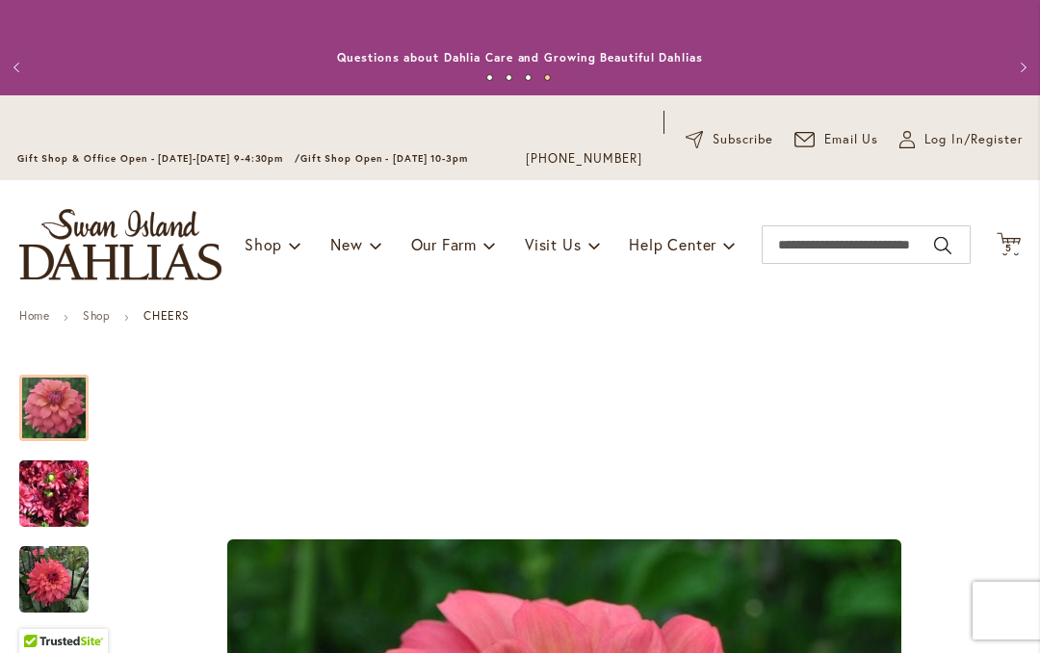
click at [1014, 250] on span "5 5 items" at bounding box center [1009, 249] width 19 height 10
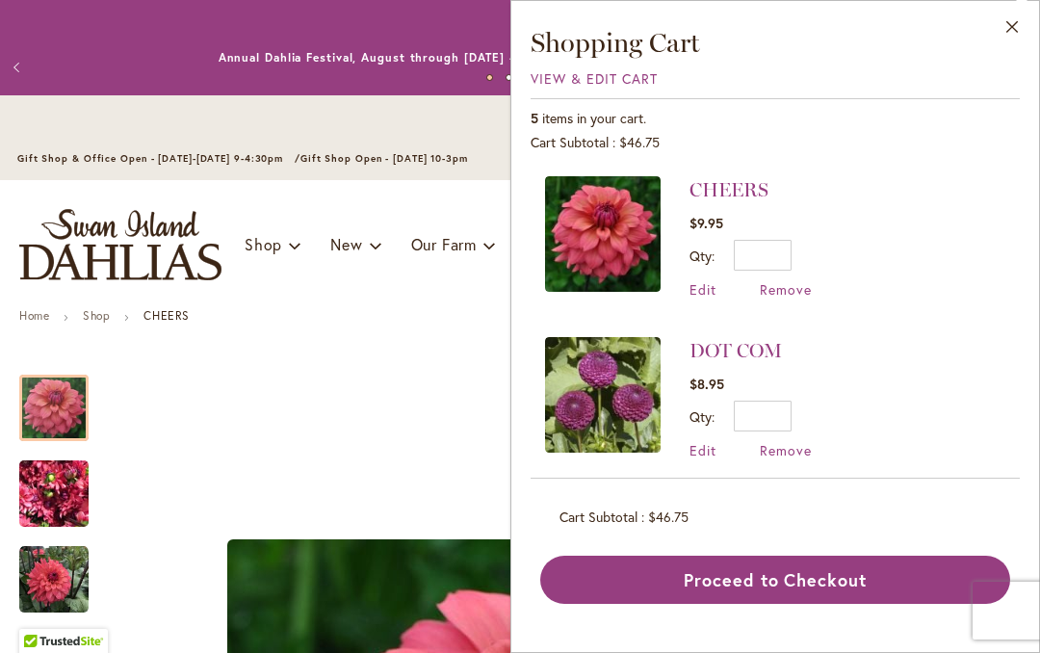
click at [764, 352] on link "DOT COM" at bounding box center [736, 350] width 92 height 23
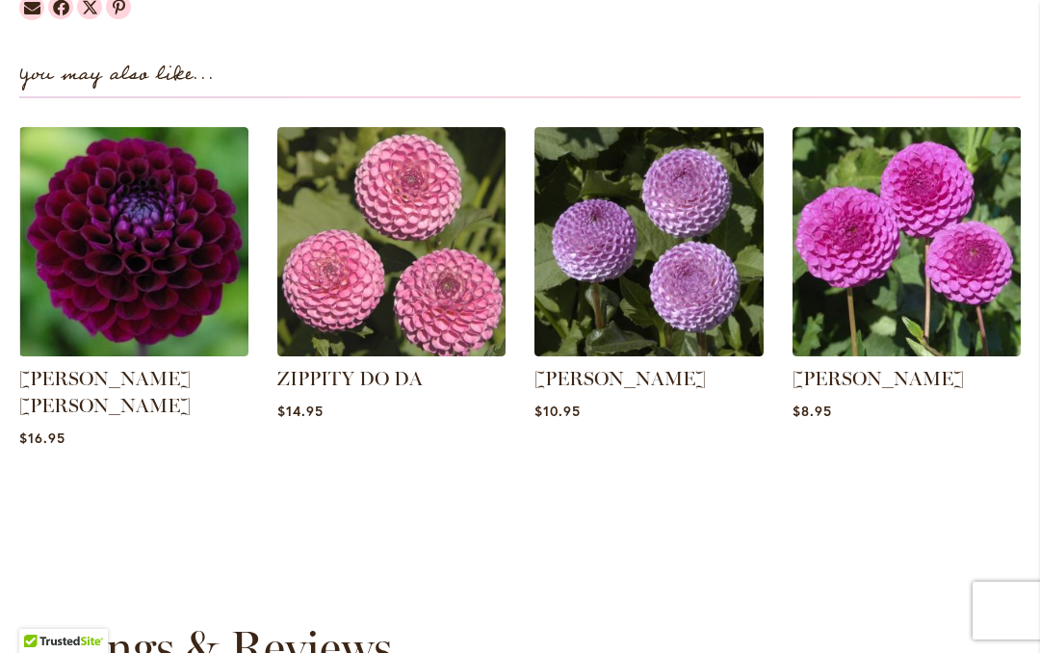
scroll to position [2517, 0]
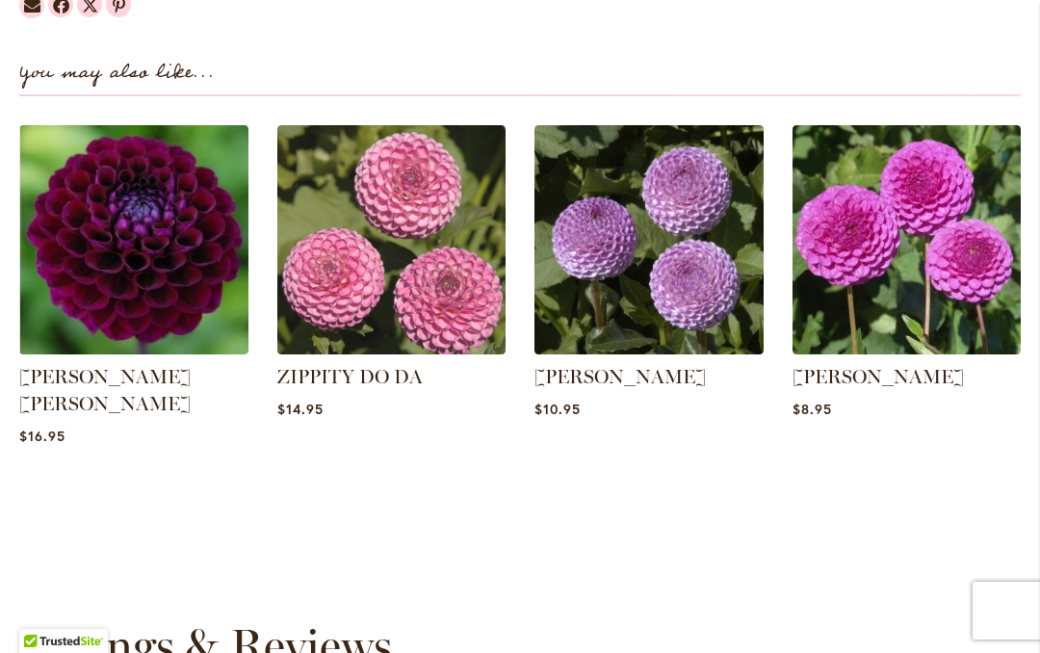
click at [884, 365] on link "[PERSON_NAME]" at bounding box center [878, 376] width 171 height 23
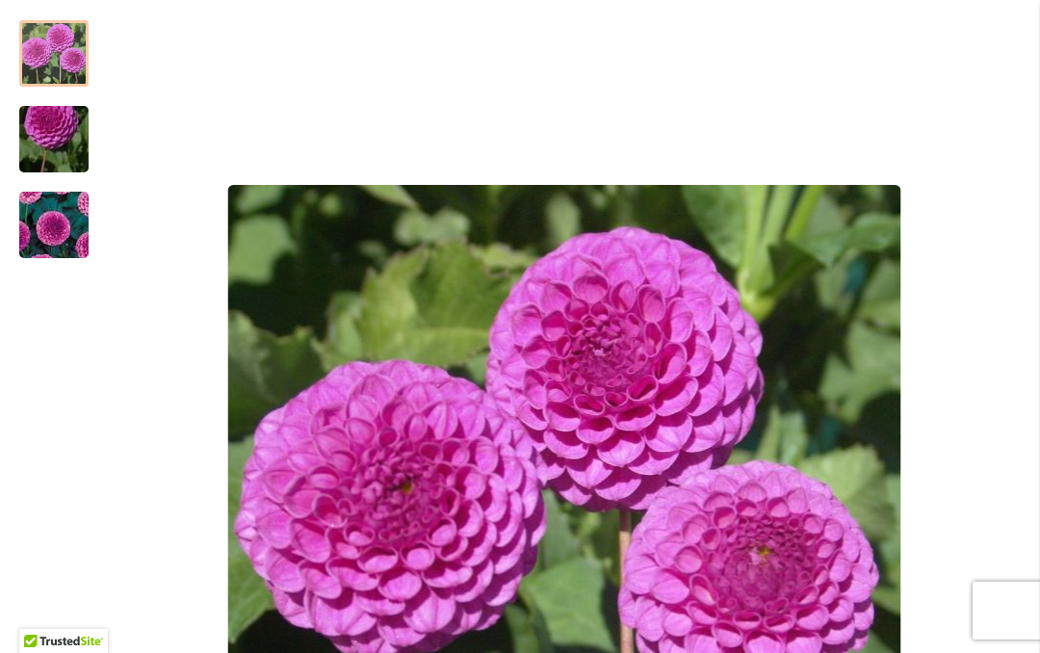
scroll to position [327, 0]
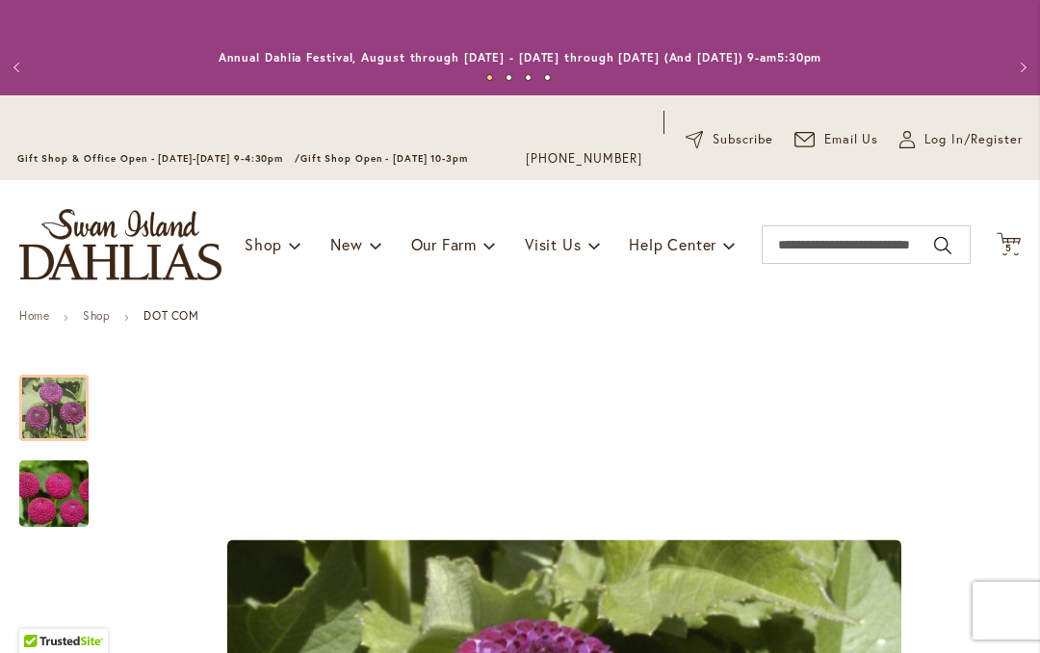
click at [1010, 250] on span "5" at bounding box center [1009, 248] width 7 height 13
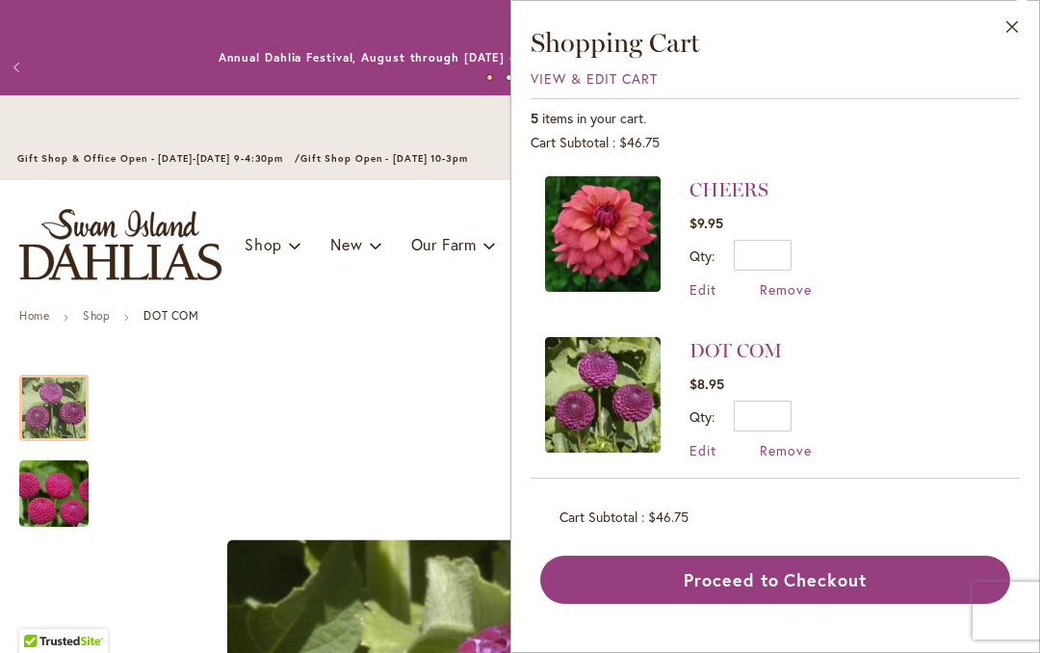
click at [798, 453] on span "Remove" at bounding box center [786, 450] width 52 height 18
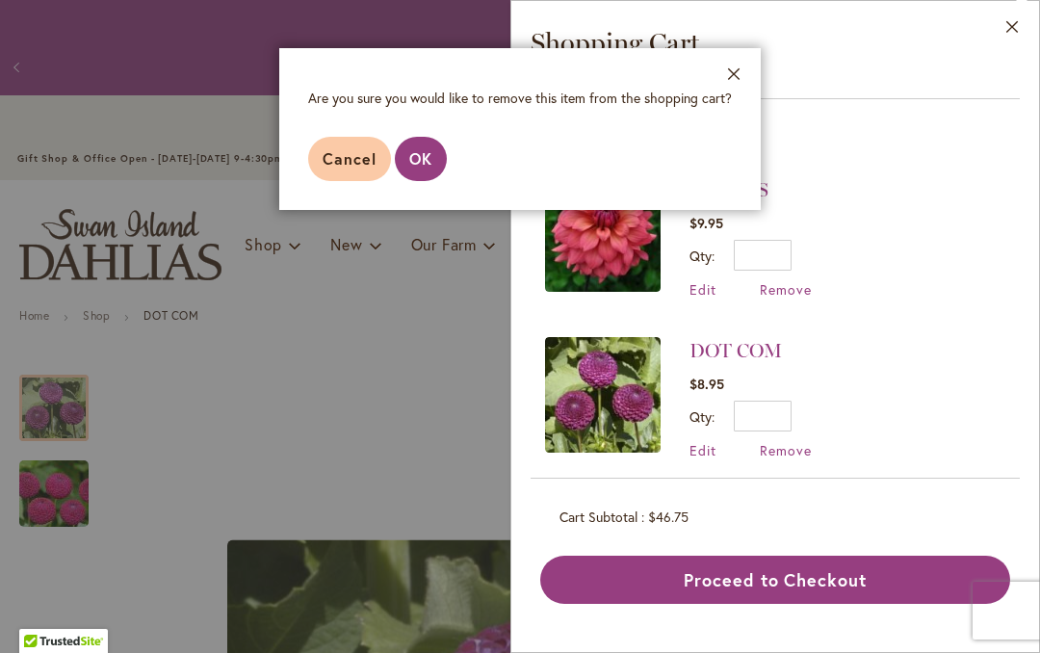
click at [429, 159] on span "OK" at bounding box center [420, 158] width 23 height 20
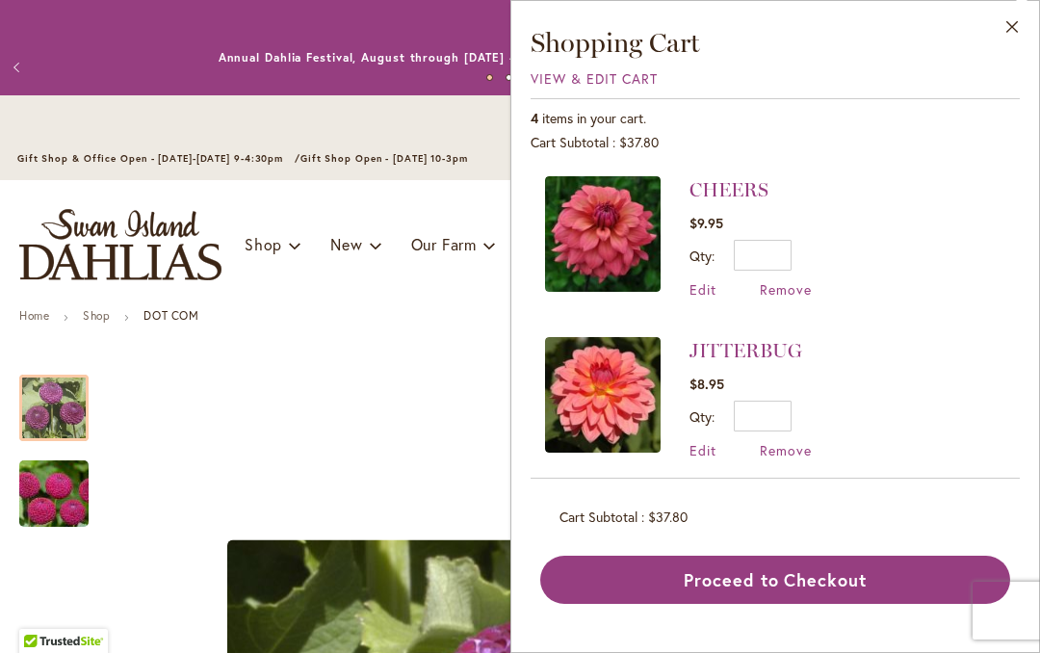
click at [765, 589] on button "Proceed to Checkout" at bounding box center [775, 580] width 470 height 48
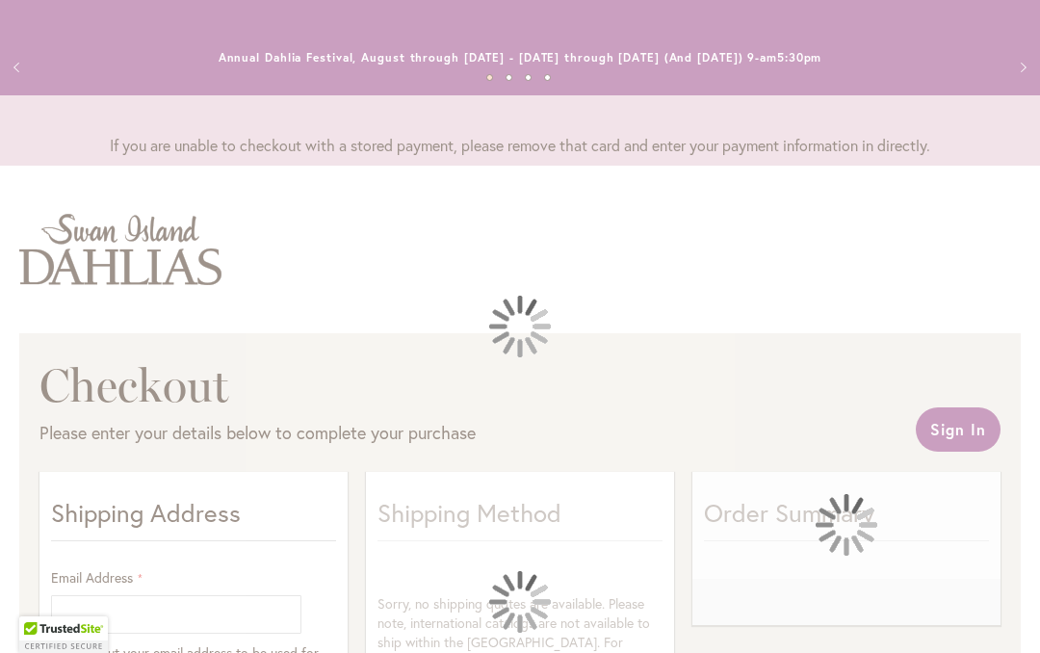
select select "**"
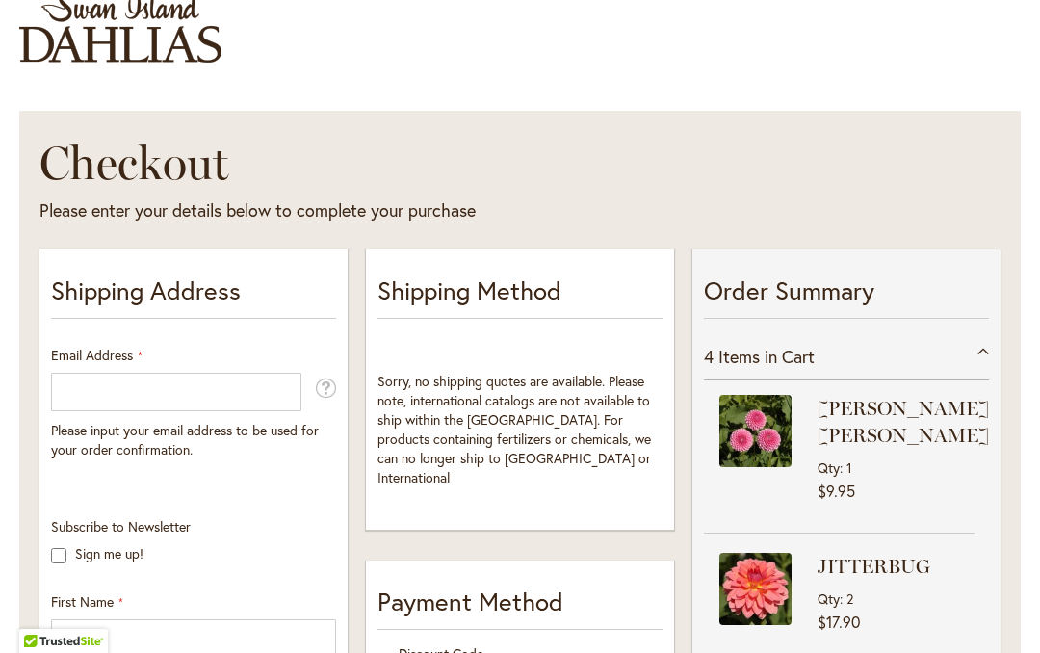
scroll to position [223, 0]
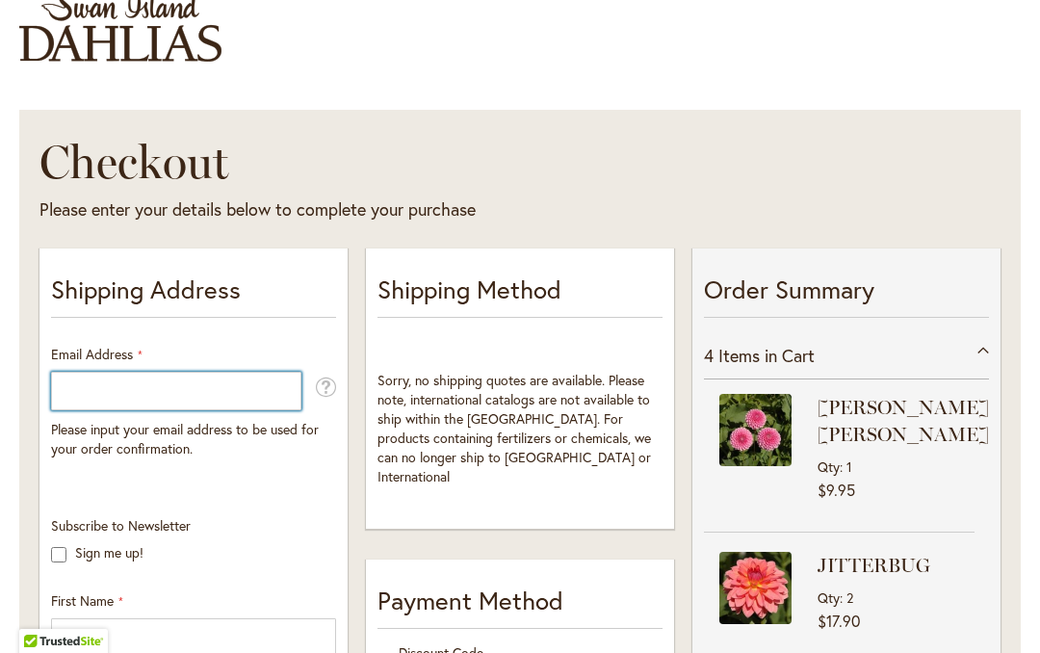
click at [226, 389] on input "Email Address" at bounding box center [176, 391] width 250 height 39
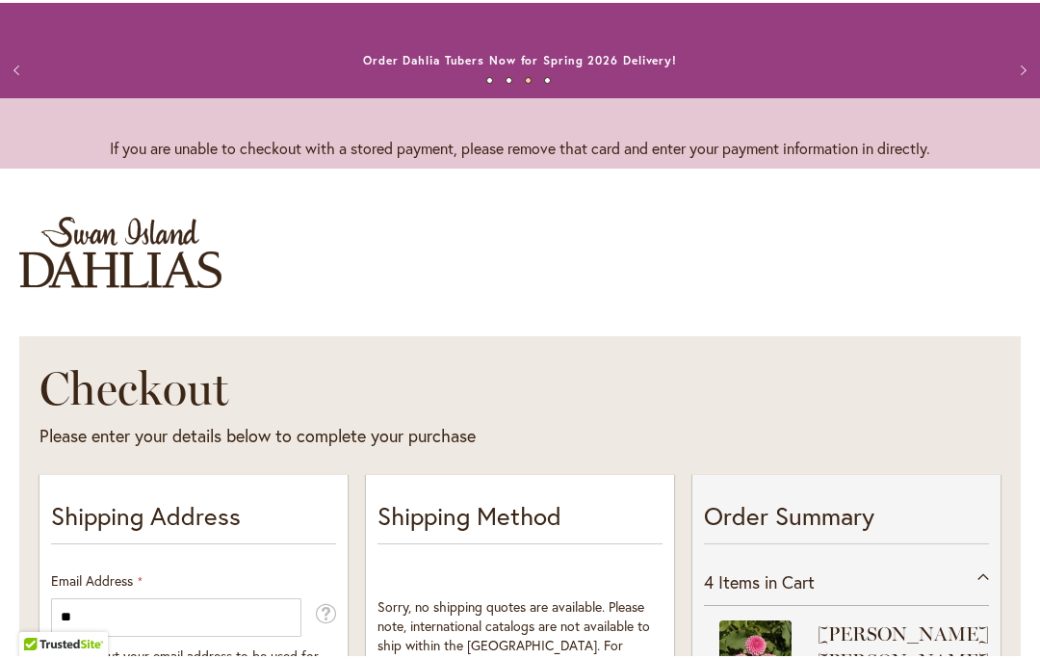
scroll to position [0, 0]
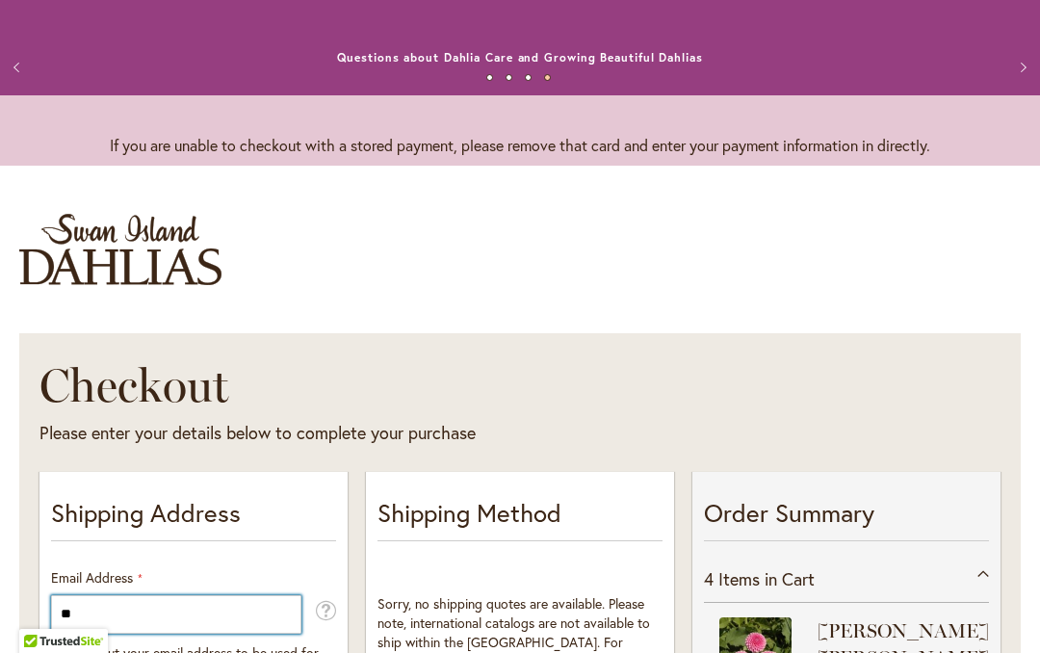
click at [244, 613] on input "**" at bounding box center [176, 614] width 250 height 39
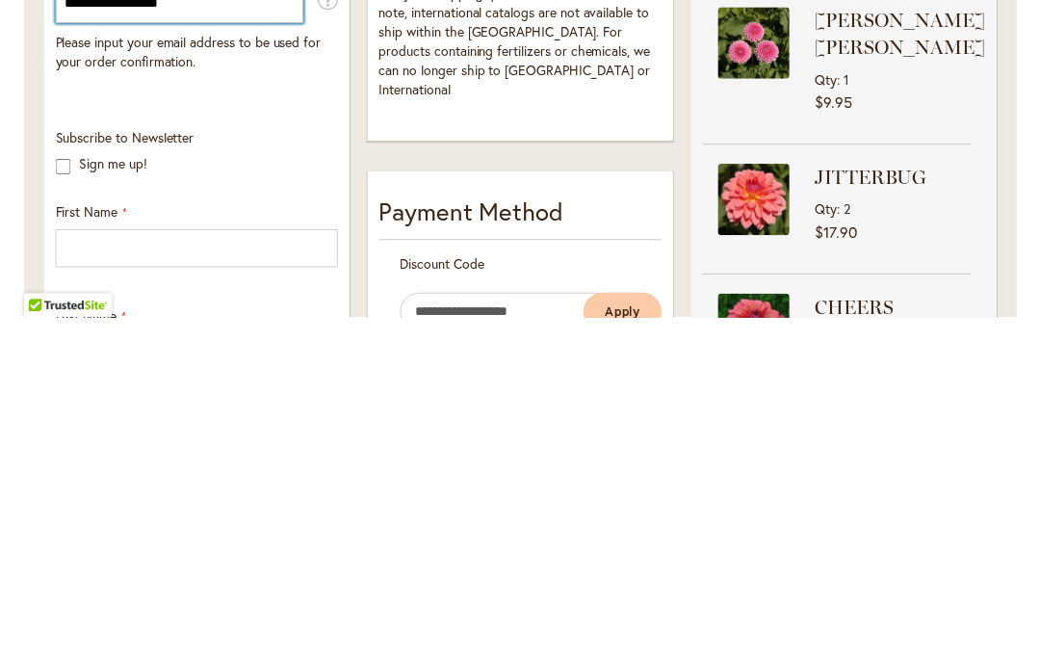
scroll to position [282, 0]
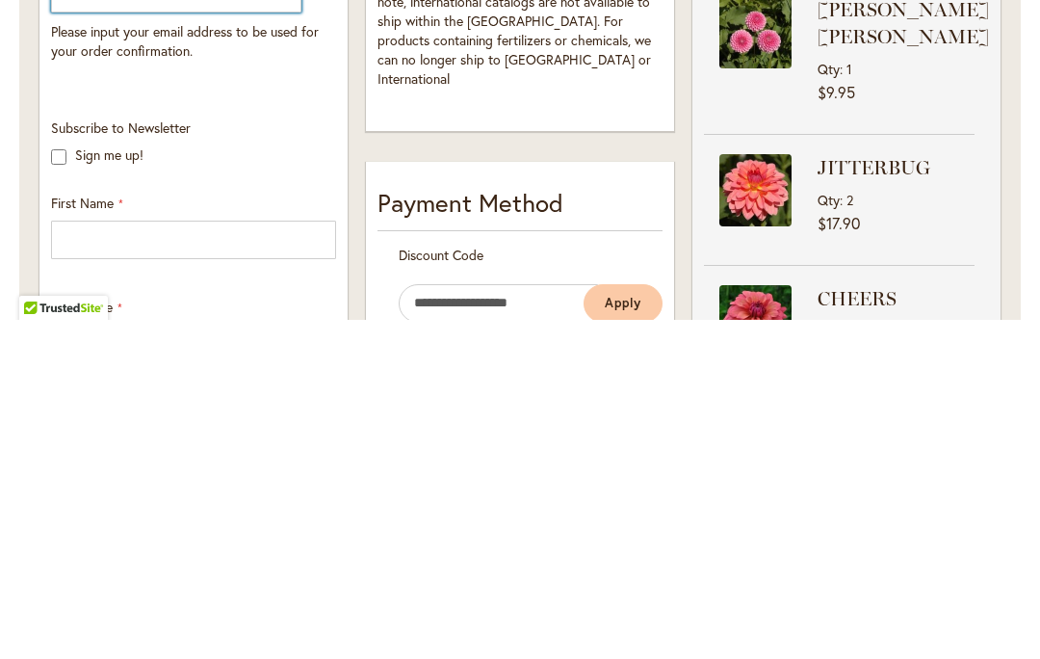
type input "**********"
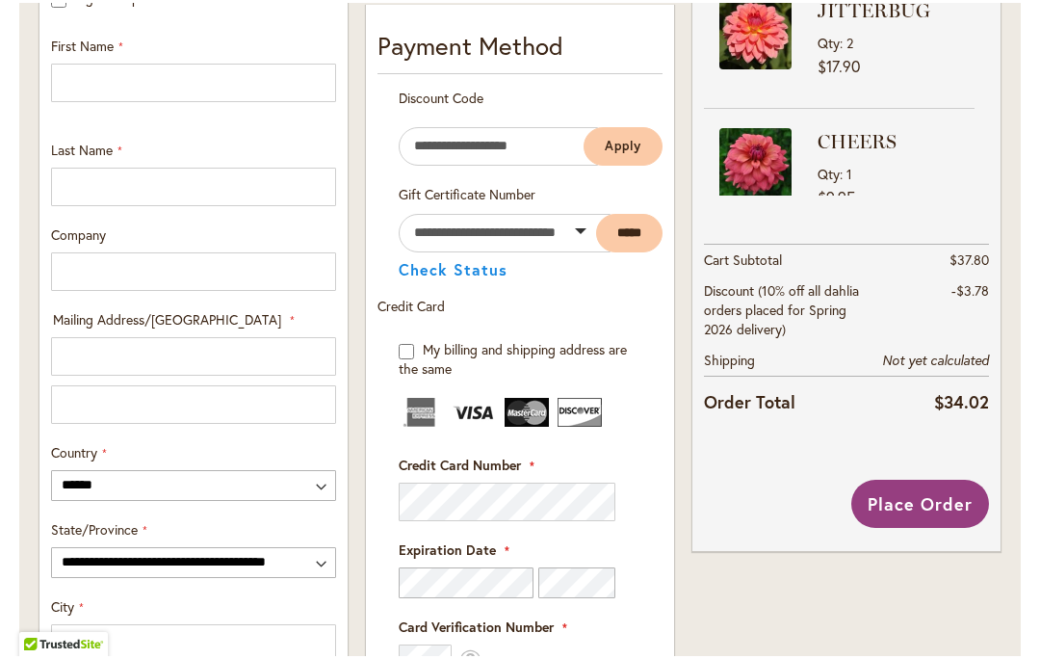
scroll to position [784, 0]
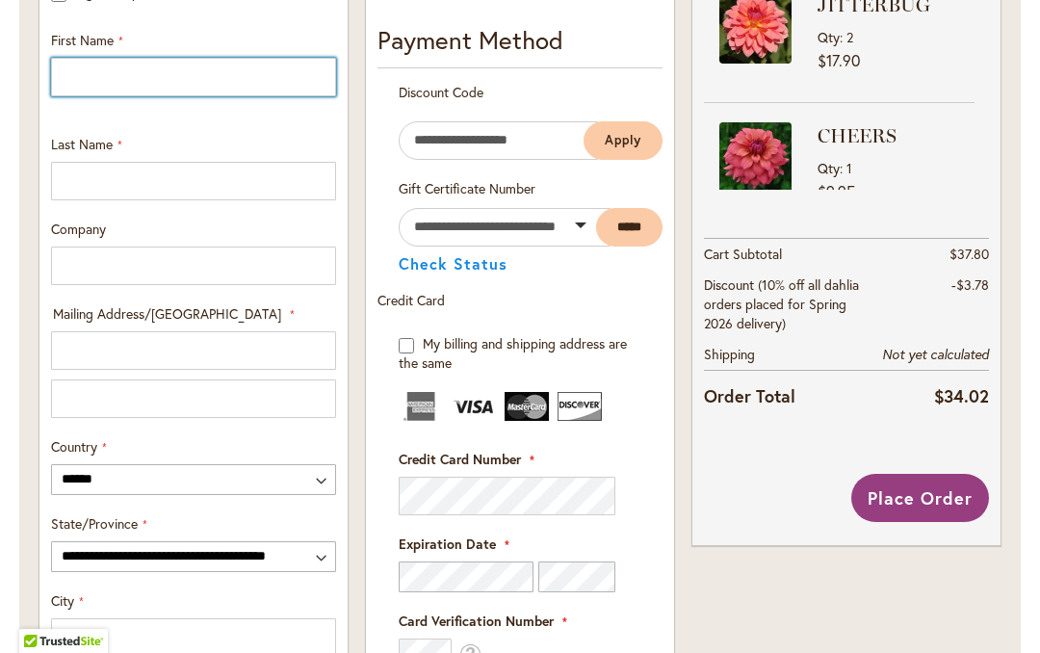
click at [257, 83] on input "First Name" at bounding box center [193, 77] width 285 height 39
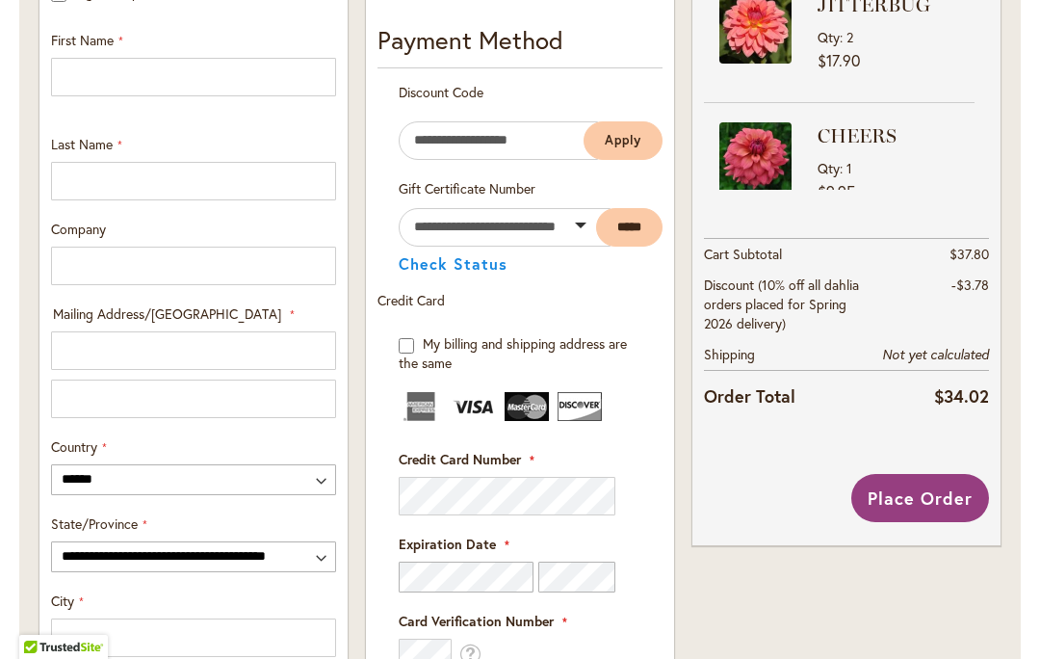
click at [981, 167] on div "BETTY ANNE Qty 1 $9.95 JITTERBUG Qty 2 $17.90" at bounding box center [846, 4] width 285 height 371
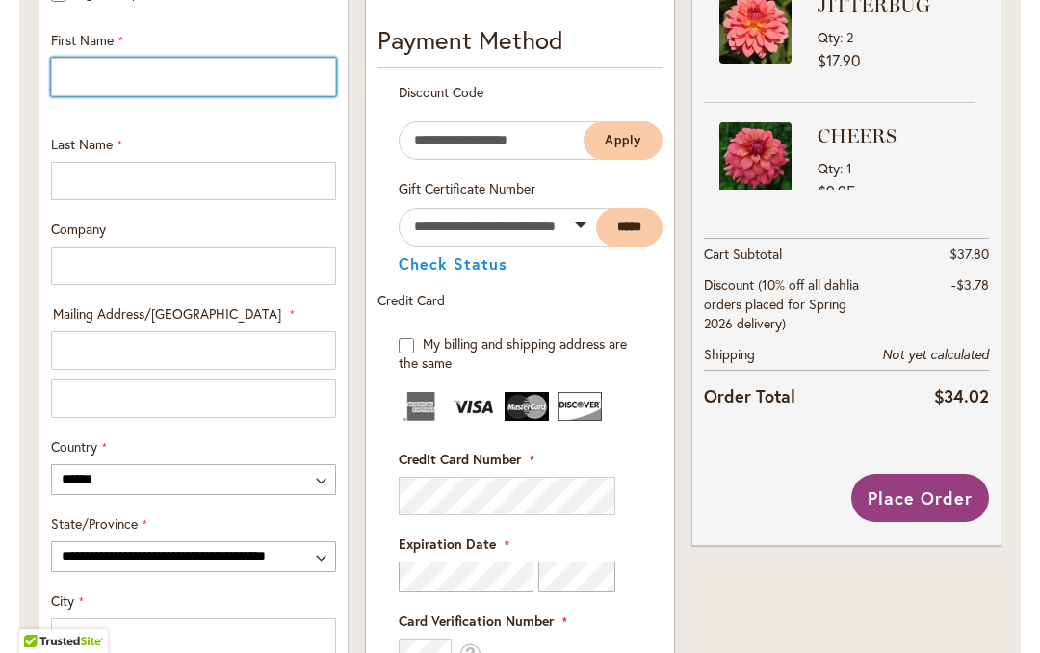
click at [207, 86] on input "First Name" at bounding box center [193, 77] width 285 height 39
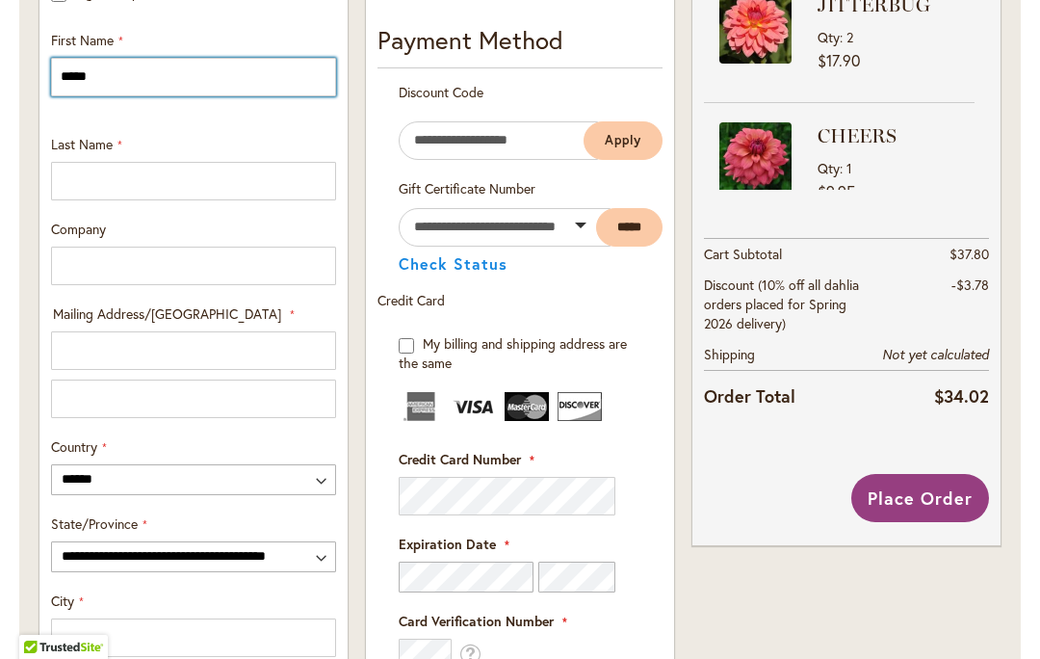
type input "****"
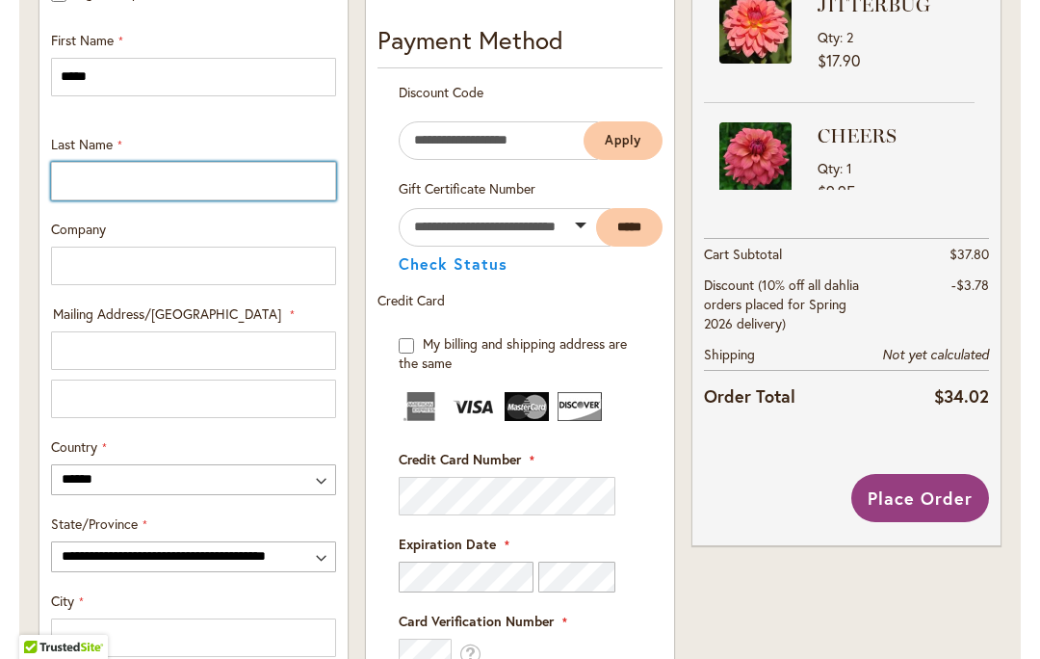
click at [217, 183] on input "Last Name" at bounding box center [193, 181] width 285 height 39
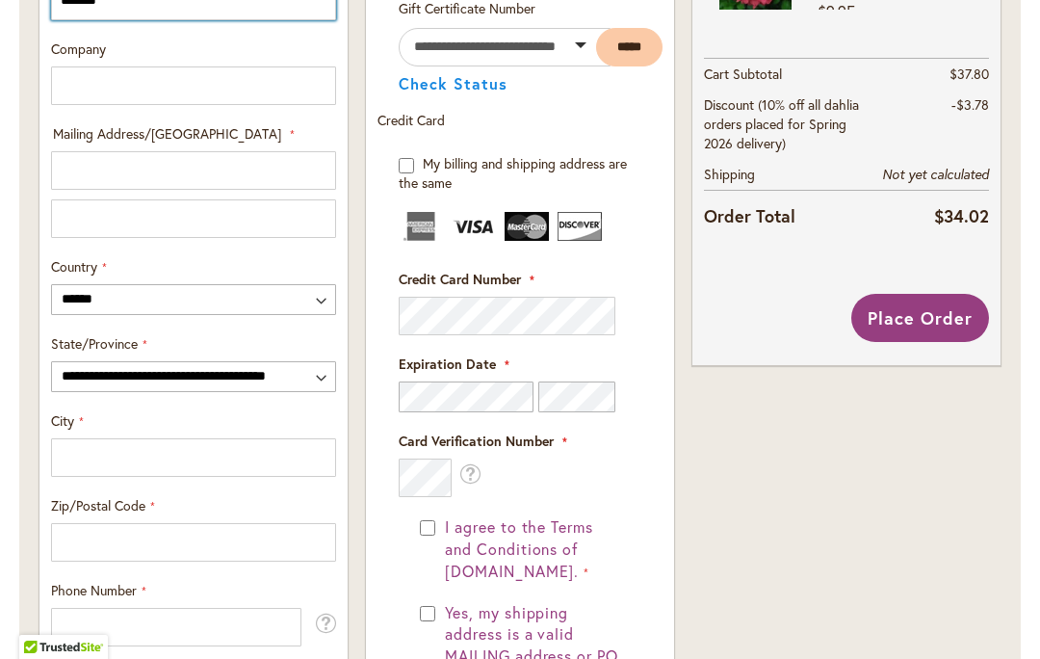
scroll to position [963, 0]
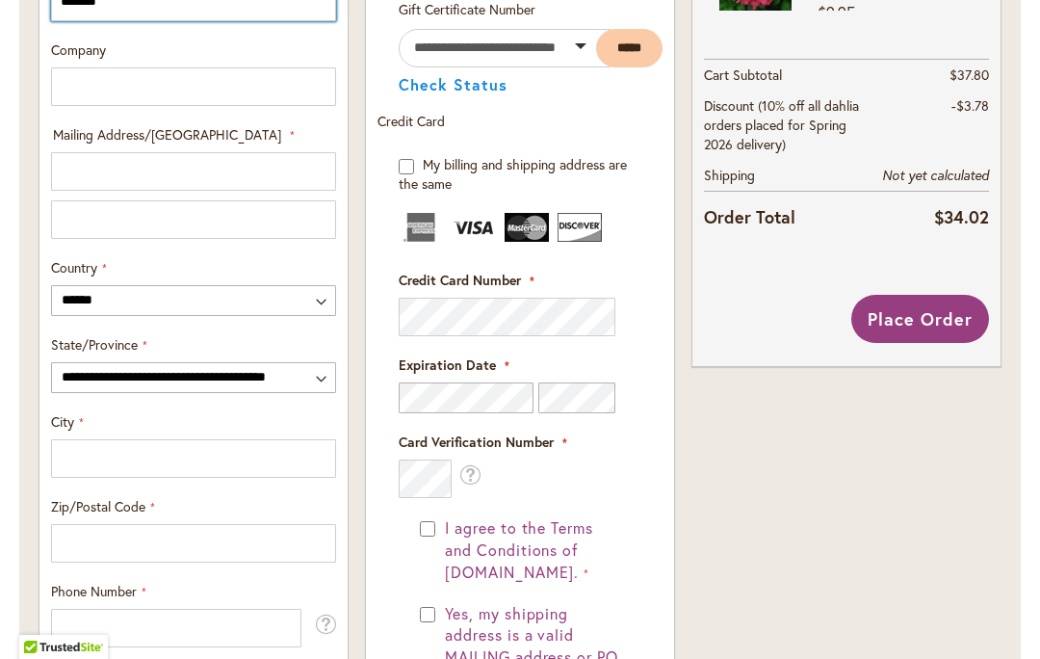
type input "******"
click at [223, 180] on input "Mailing Address/PO BOX: Line 1" at bounding box center [193, 171] width 285 height 39
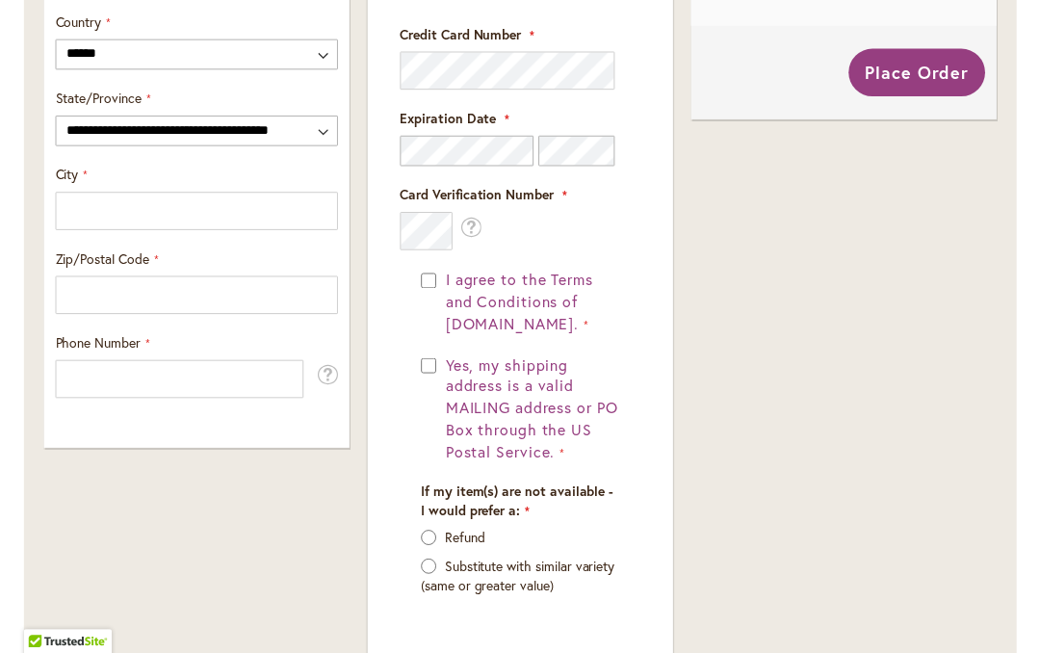
scroll to position [1211, 0]
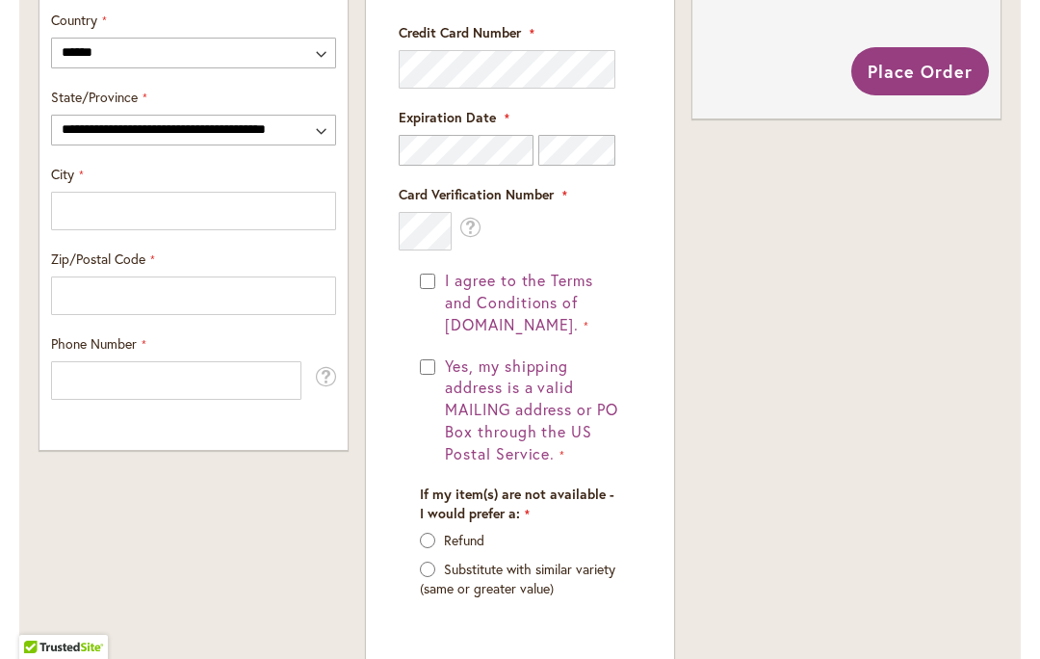
type input "*******"
click at [320, 136] on select "**********" at bounding box center [193, 130] width 285 height 31
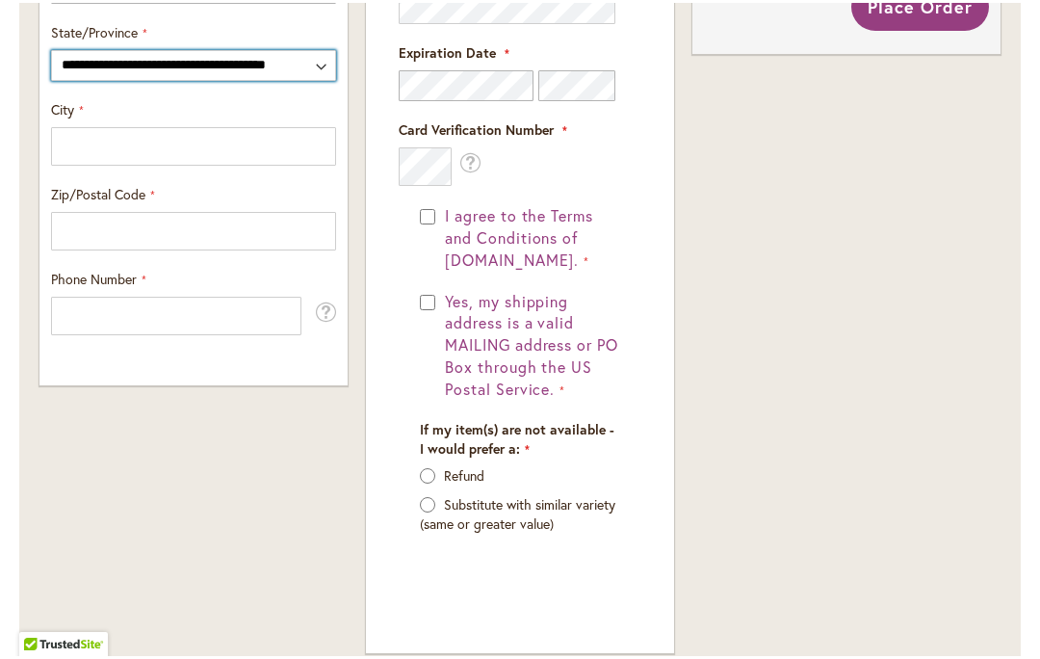
scroll to position [1275, 0]
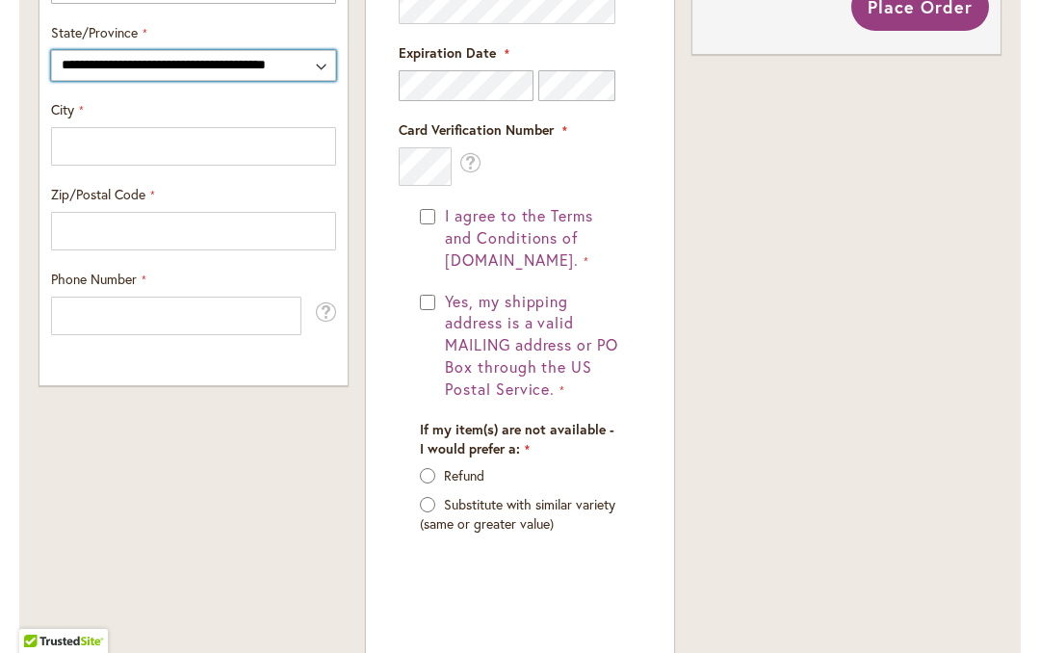
click at [317, 72] on select "**********" at bounding box center [193, 65] width 285 height 31
select select "**"
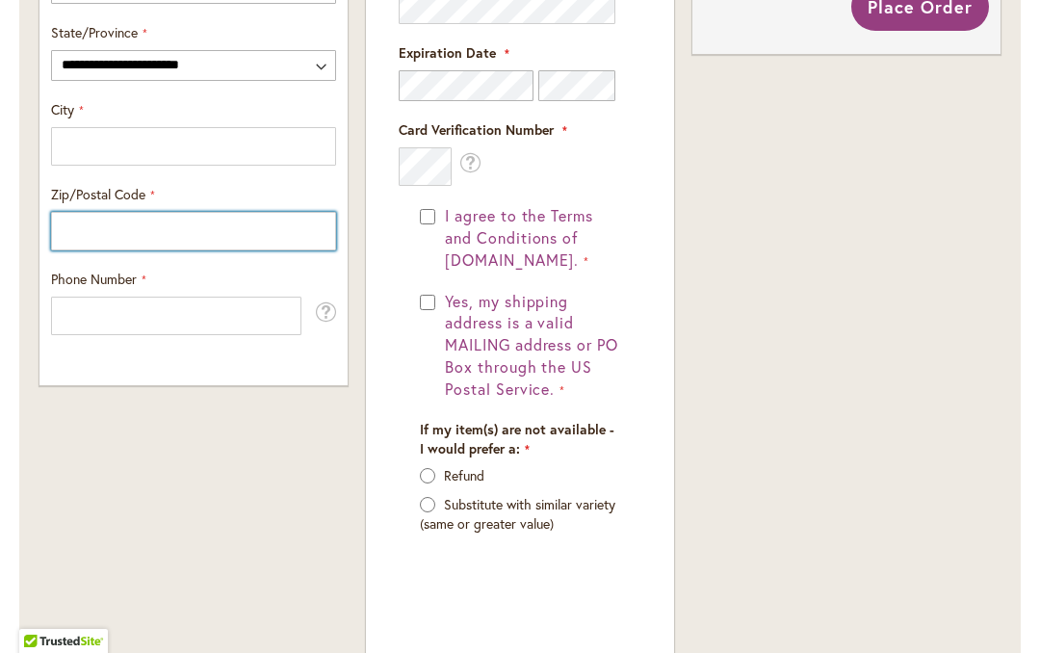
click at [222, 244] on input "Zip/Postal Code" at bounding box center [193, 231] width 285 height 39
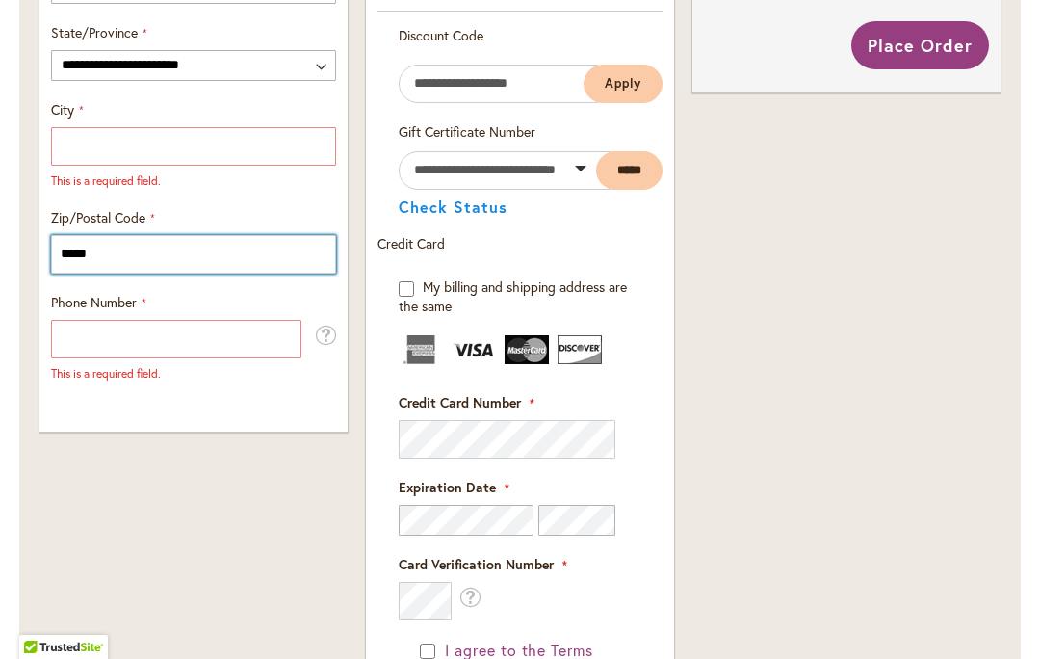
type input "*****"
click at [174, 154] on input "City" at bounding box center [193, 146] width 285 height 39
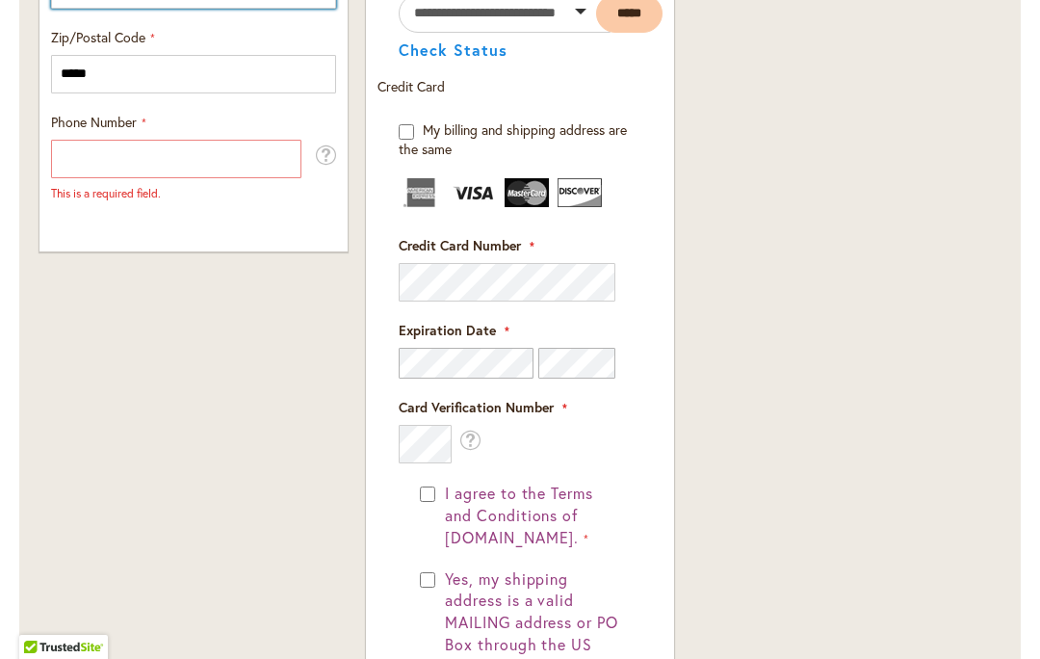
scroll to position [1438, 0]
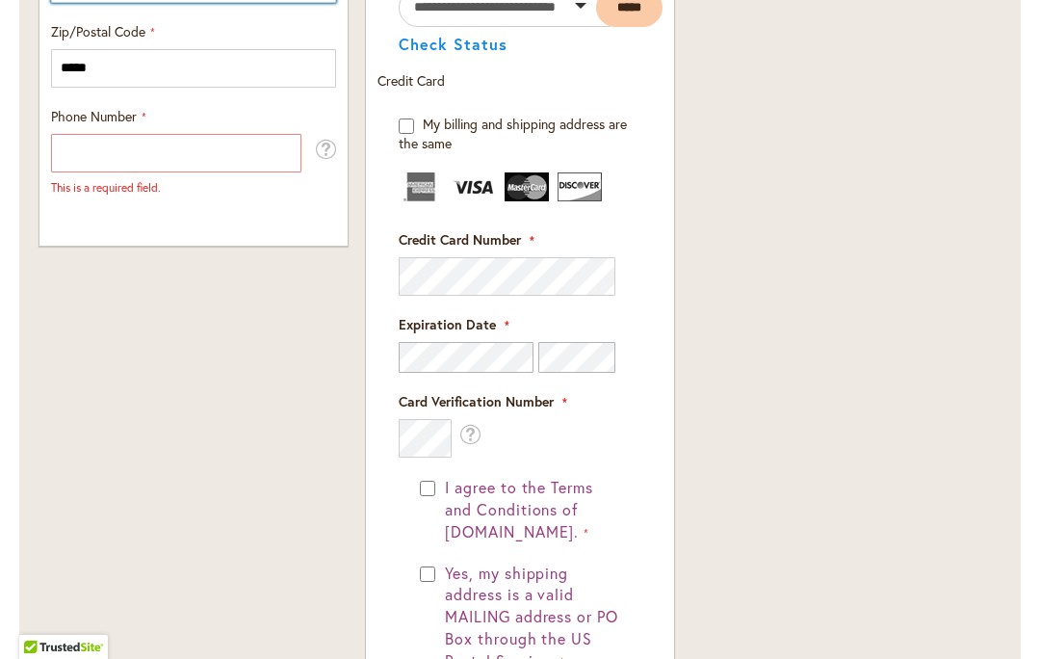
type input "********"
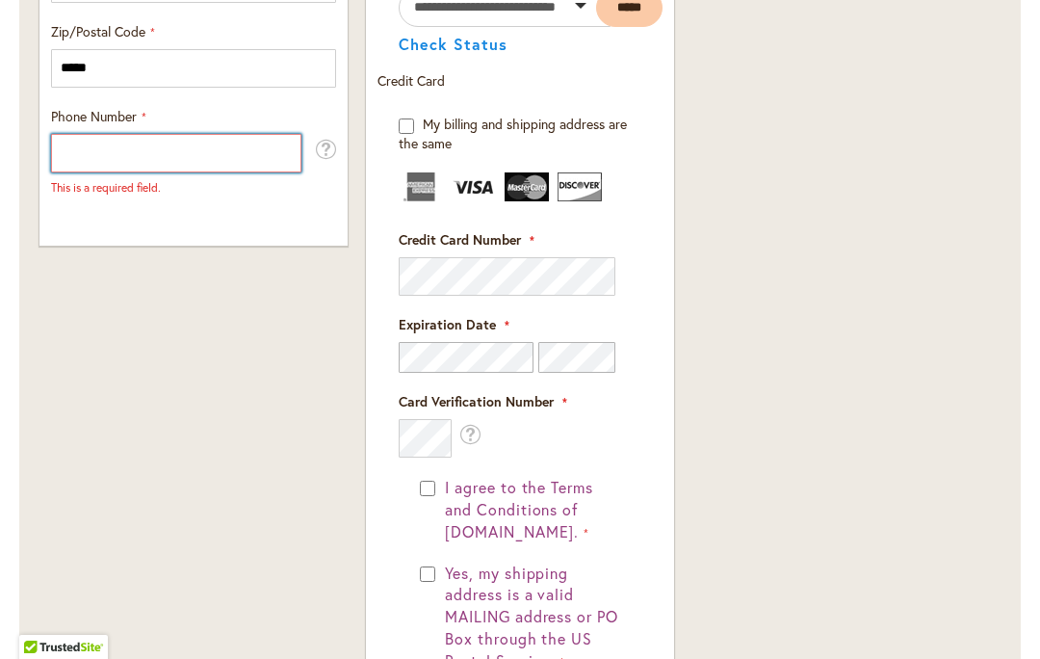
click at [224, 157] on input "Phone Number" at bounding box center [176, 153] width 250 height 39
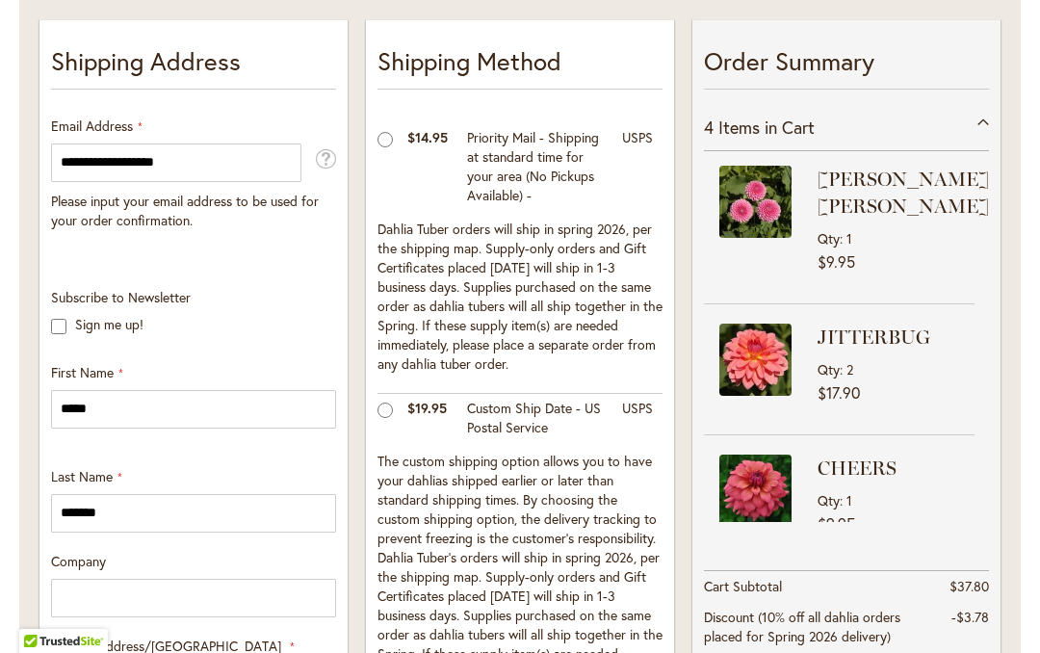
scroll to position [0, 0]
type input "**********"
click at [793, 124] on span "Items in Cart" at bounding box center [767, 127] width 96 height 23
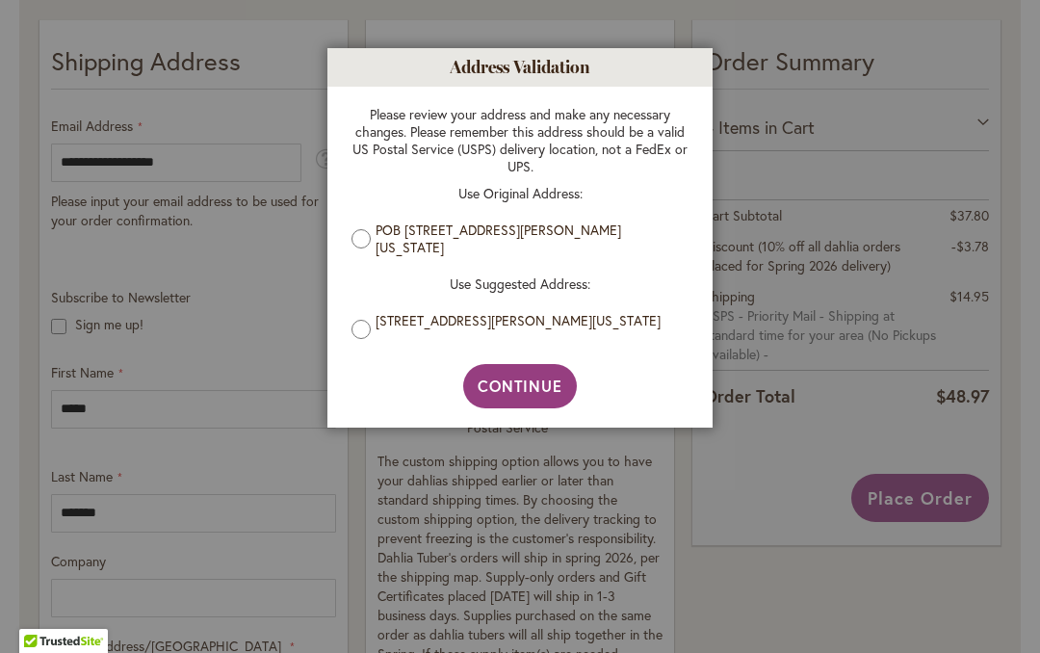
click at [524, 388] on span "Continue" at bounding box center [521, 386] width 86 height 20
type input "**********"
type input "********"
type input "**********"
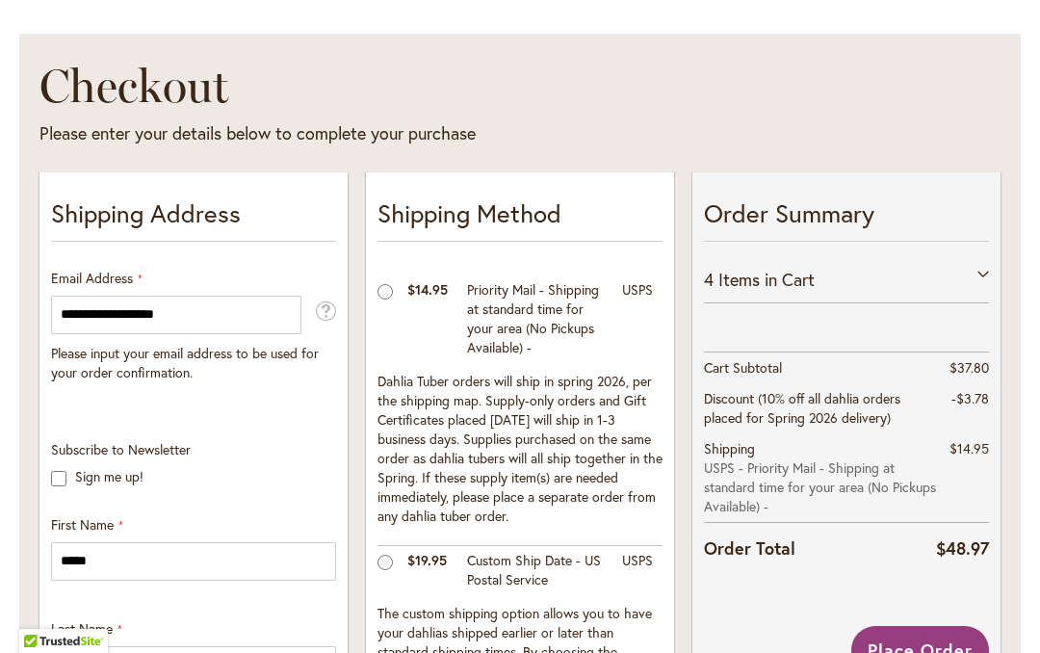
scroll to position [302, 0]
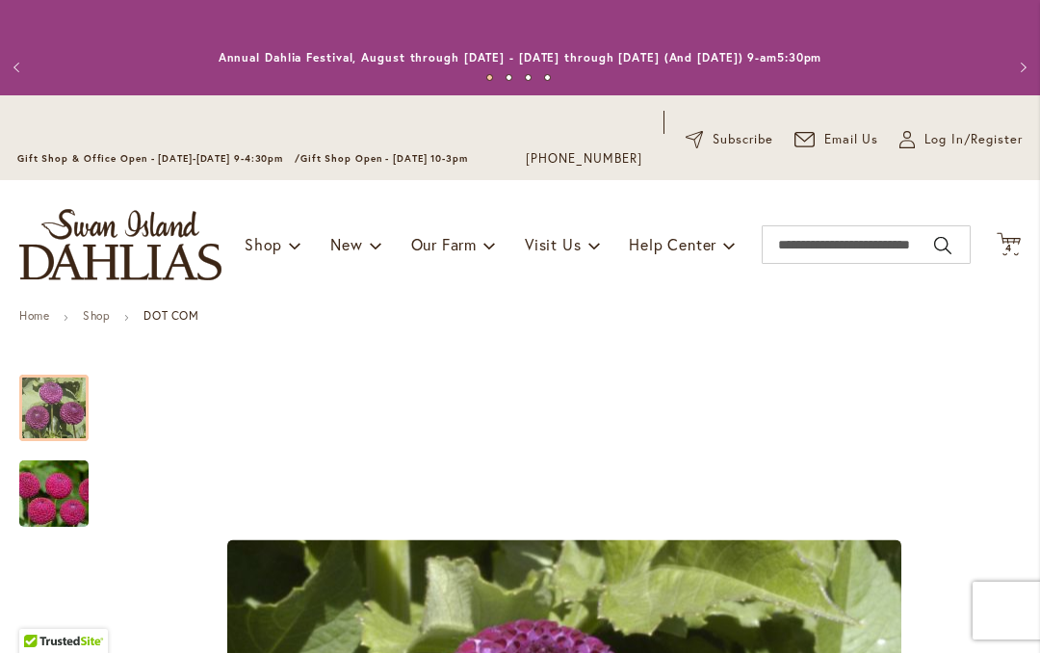
click at [1018, 255] on icon "Cart .cls-1 { fill: #231f20; }" at bounding box center [1009, 244] width 24 height 24
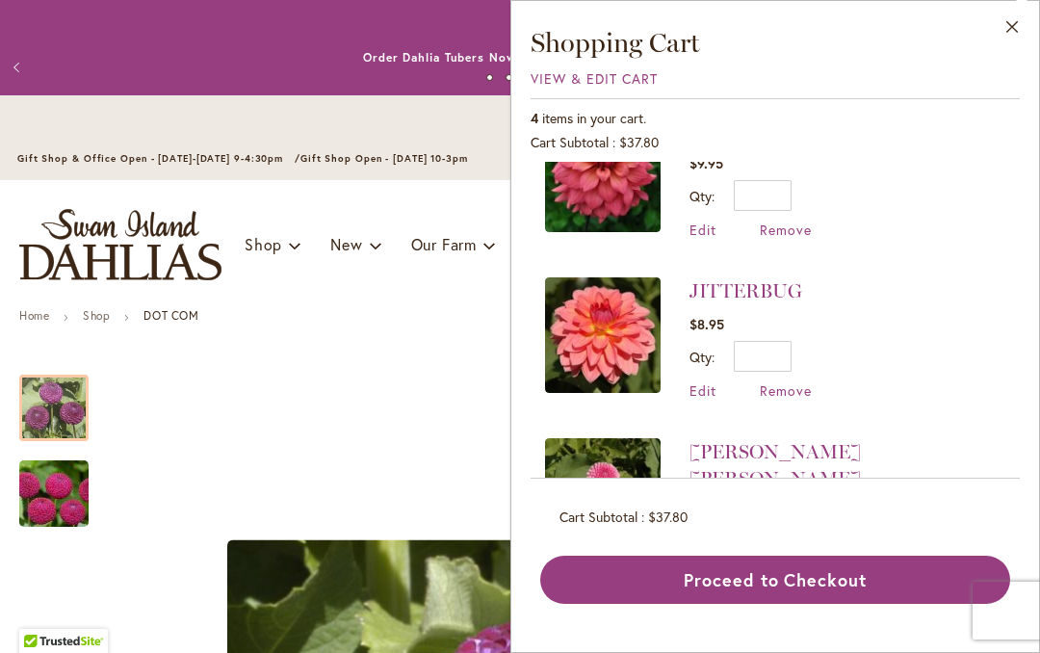
scroll to position [73, 0]
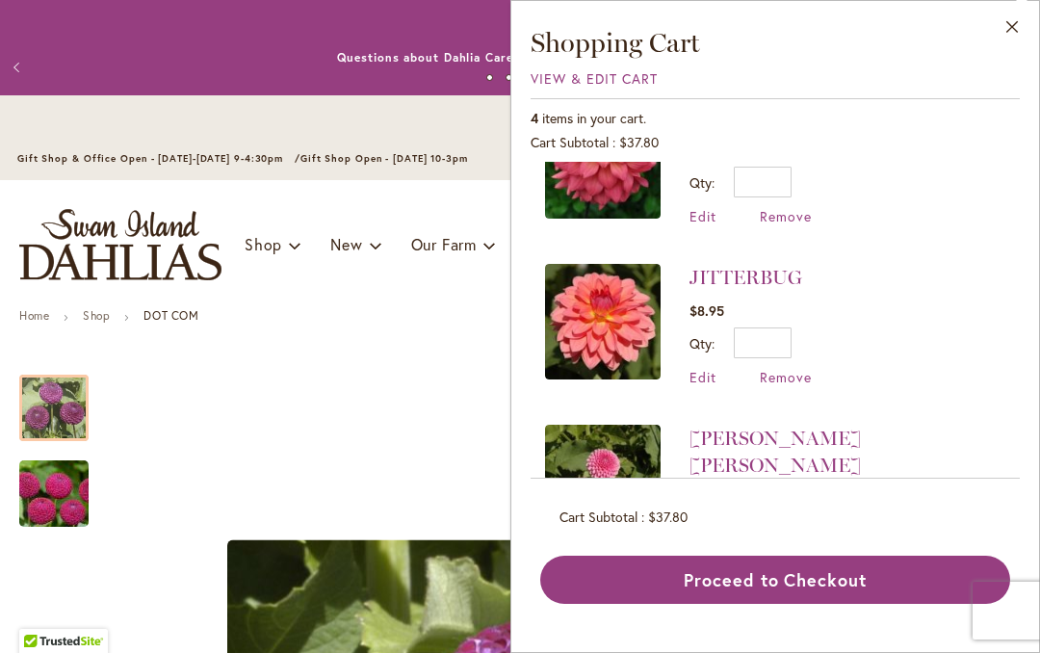
click at [700, 383] on span "Edit" at bounding box center [703, 377] width 27 height 18
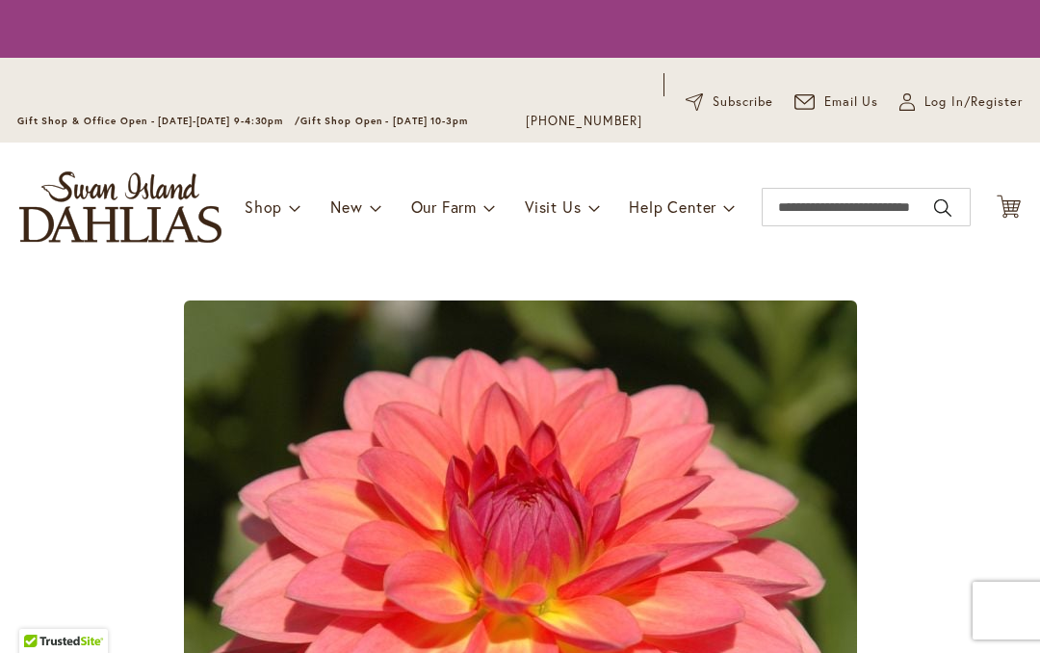
type input "*"
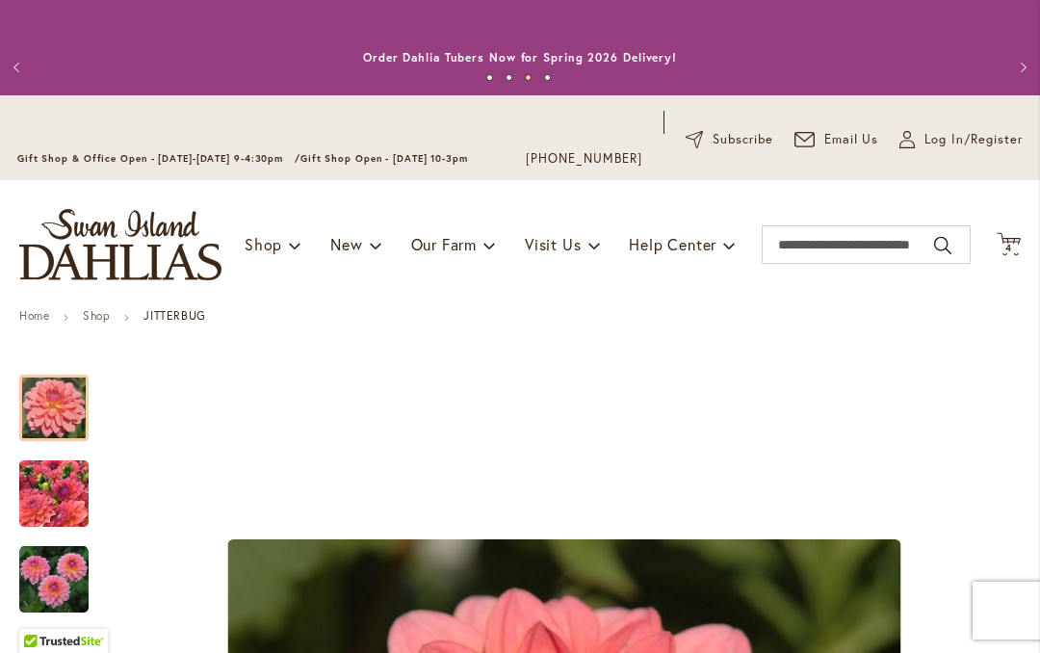
click at [1010, 258] on span "Cart .cls-1 { fill: #231f20; }" at bounding box center [1009, 245] width 24 height 26
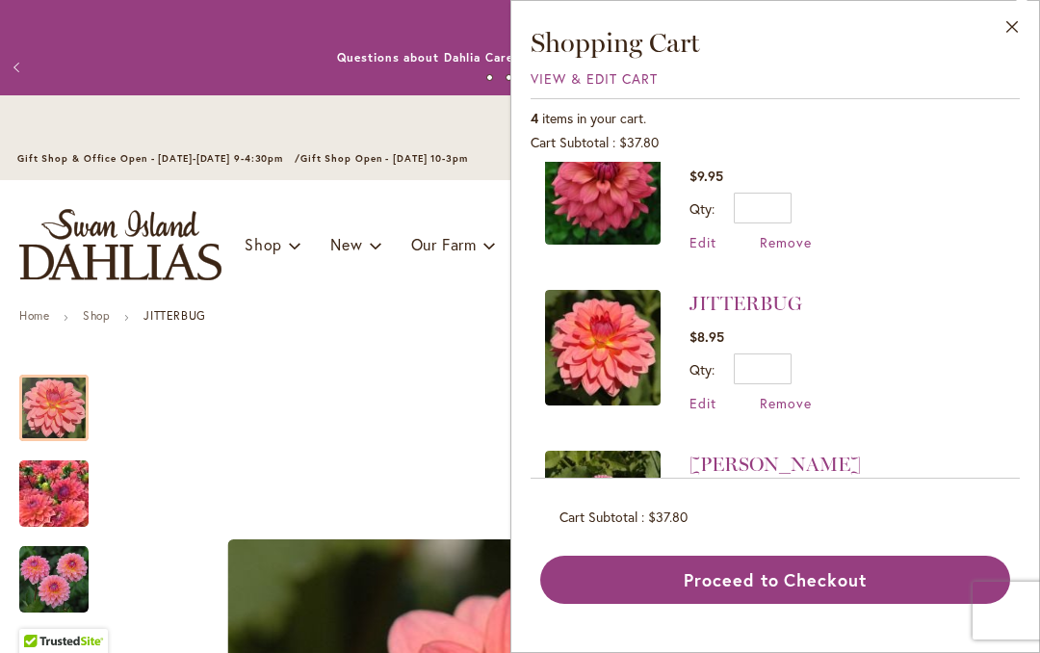
scroll to position [49, 0]
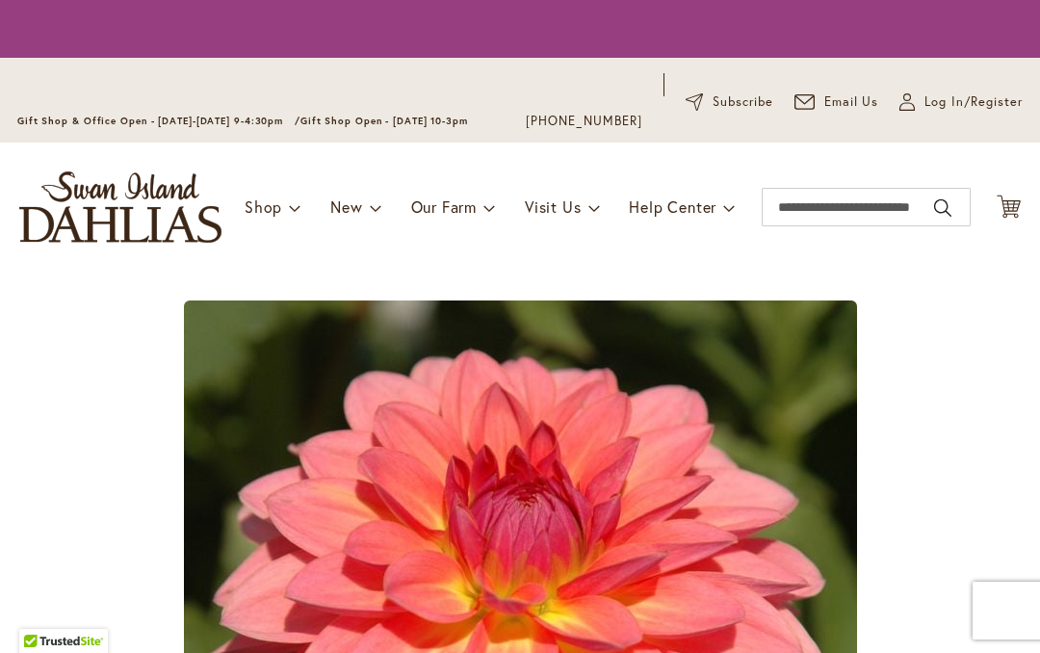
type input "*"
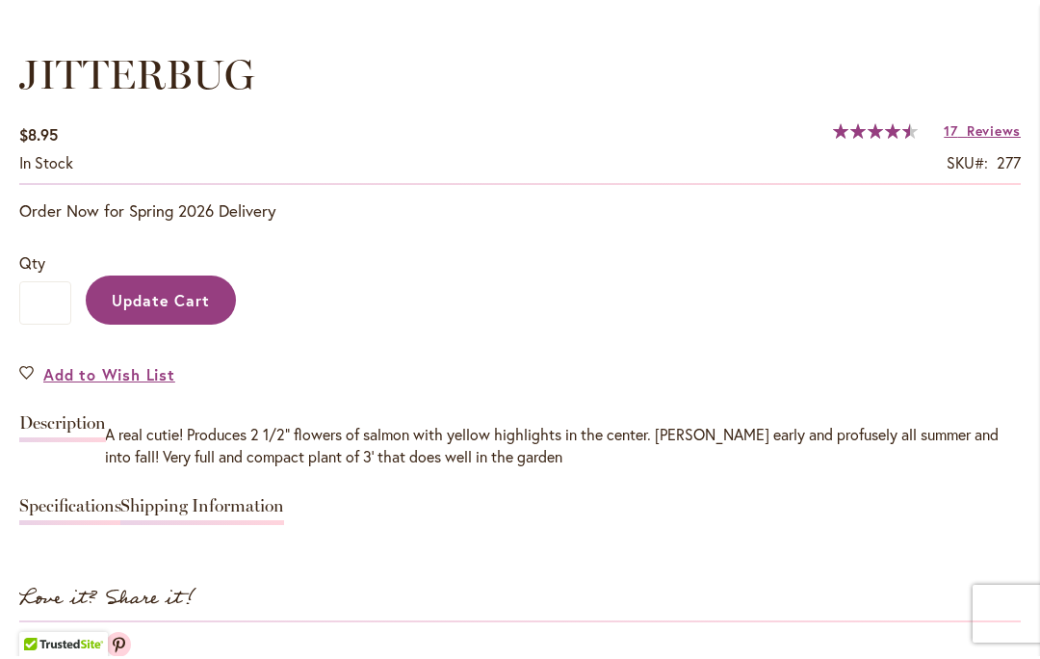
scroll to position [1399, 0]
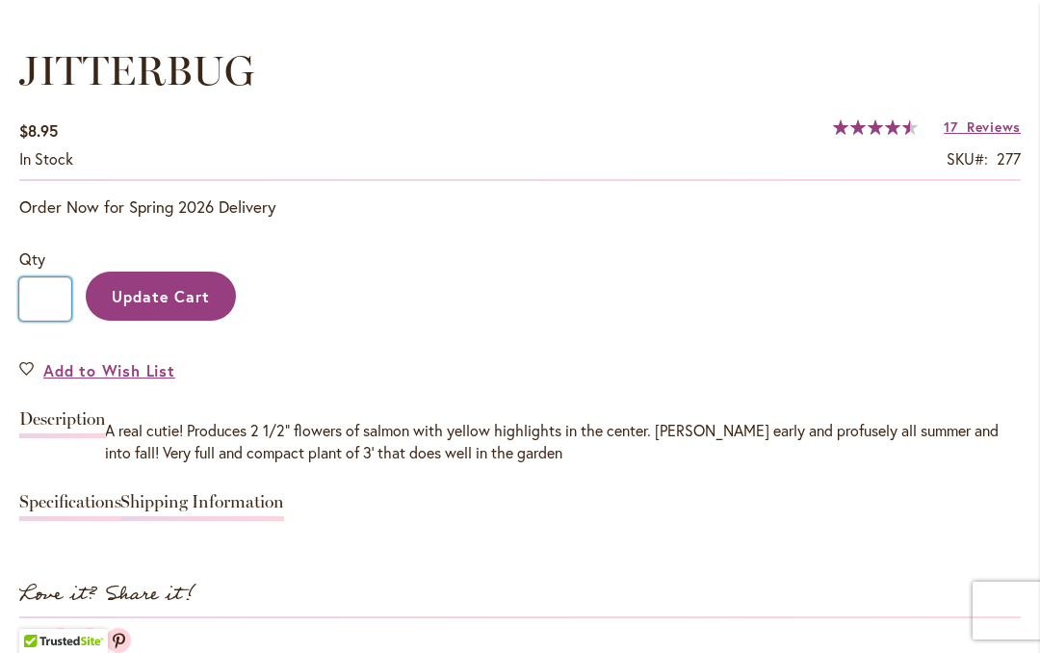
click at [47, 311] on input "*" at bounding box center [45, 298] width 52 height 43
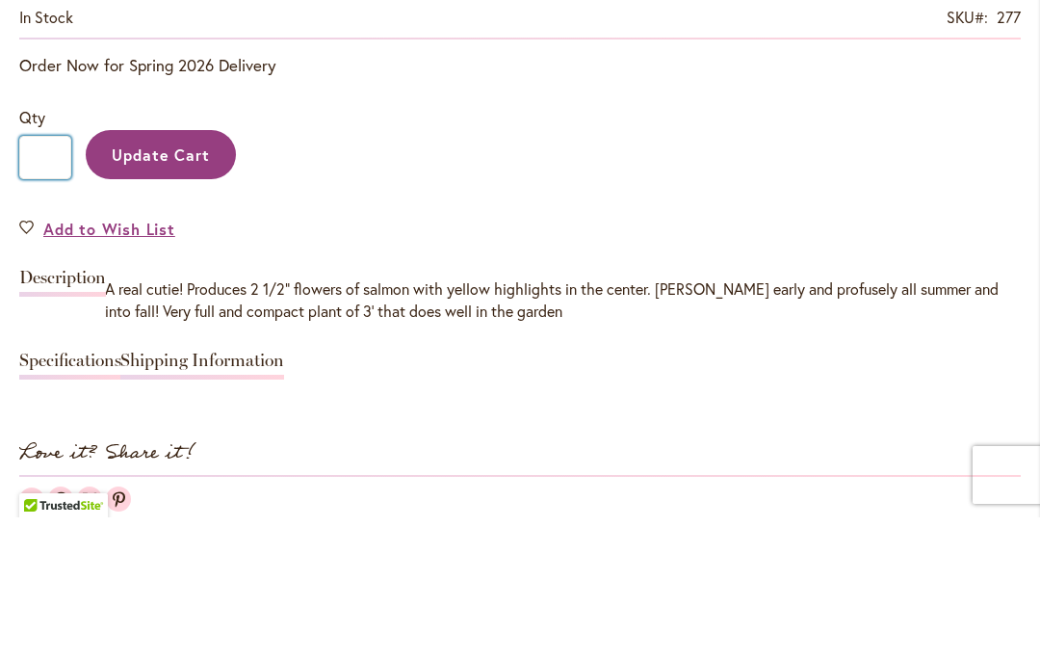
type input "*"
click at [164, 286] on span "Update Cart" at bounding box center [161, 296] width 99 height 20
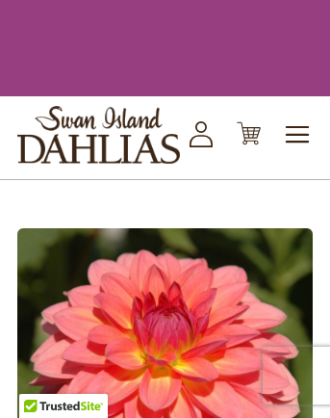
type input "*"
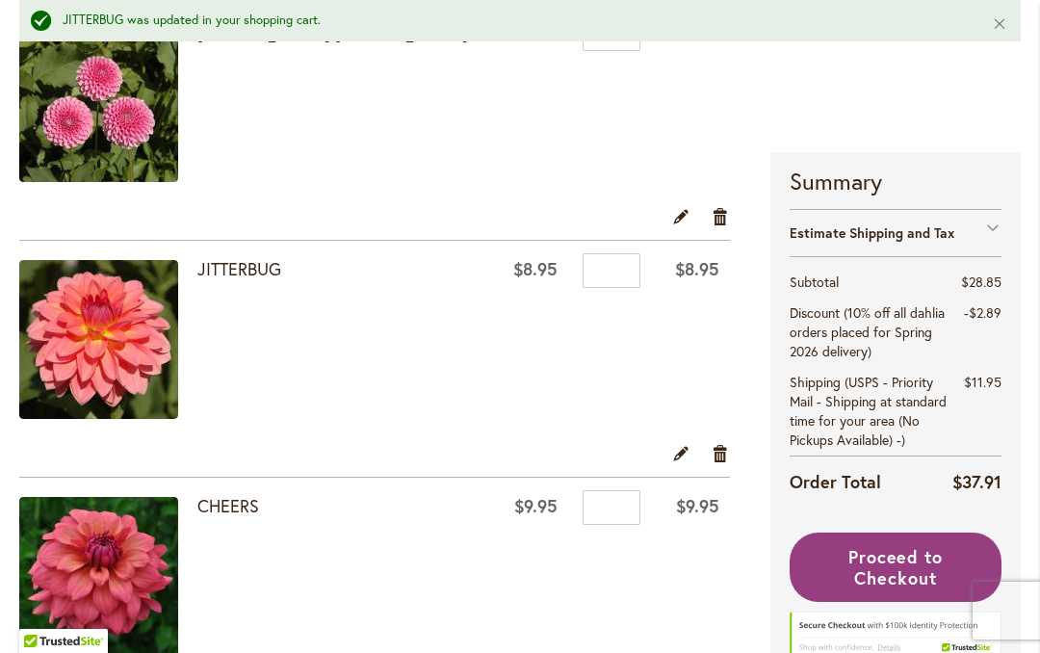
scroll to position [516, 0]
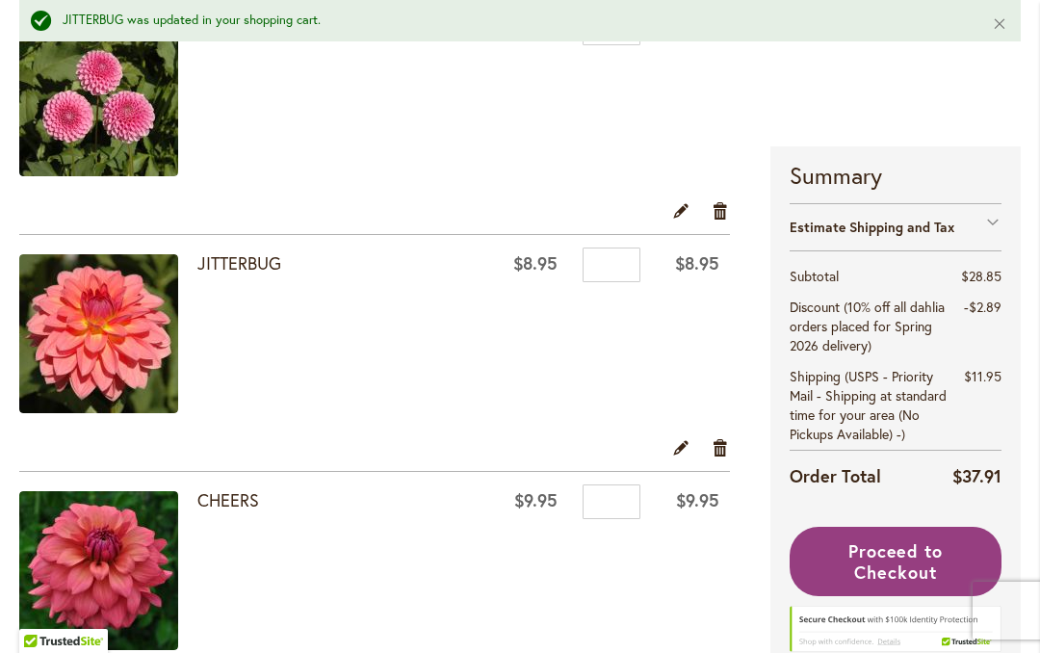
click at [730, 451] on link "Remove item" at bounding box center [721, 447] width 18 height 21
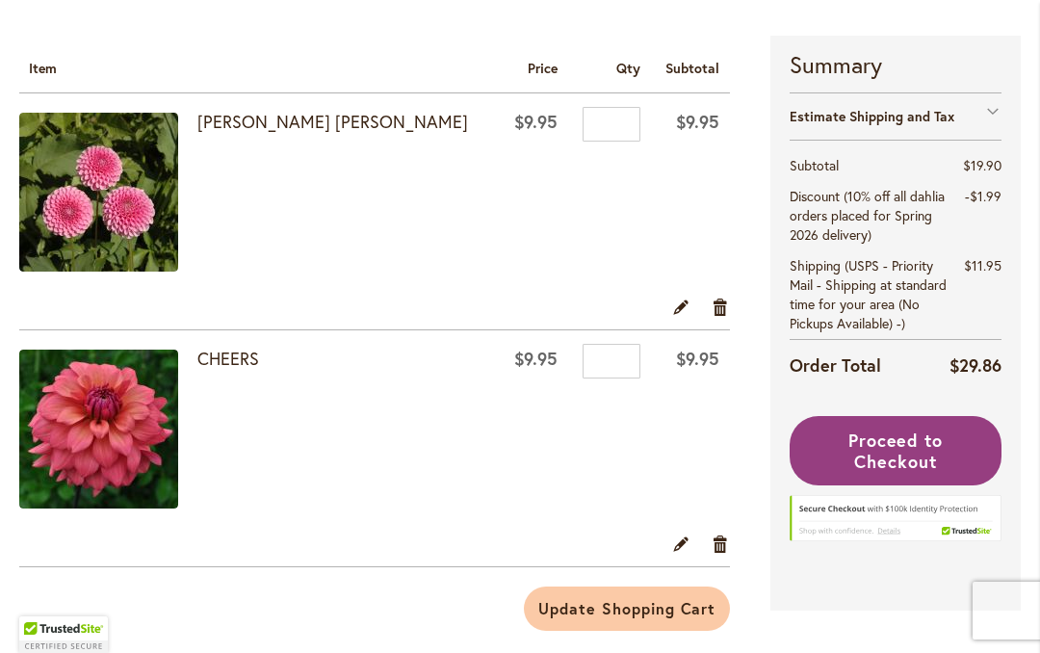
scroll to position [372, 0]
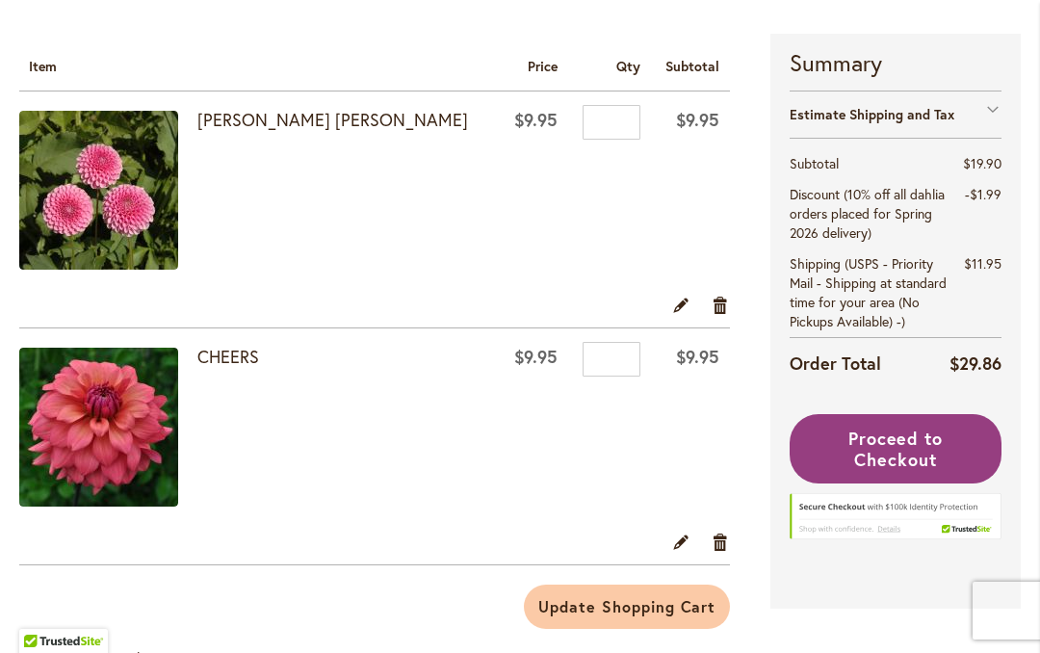
click at [892, 459] on span "Proceed to Checkout" at bounding box center [896, 449] width 95 height 44
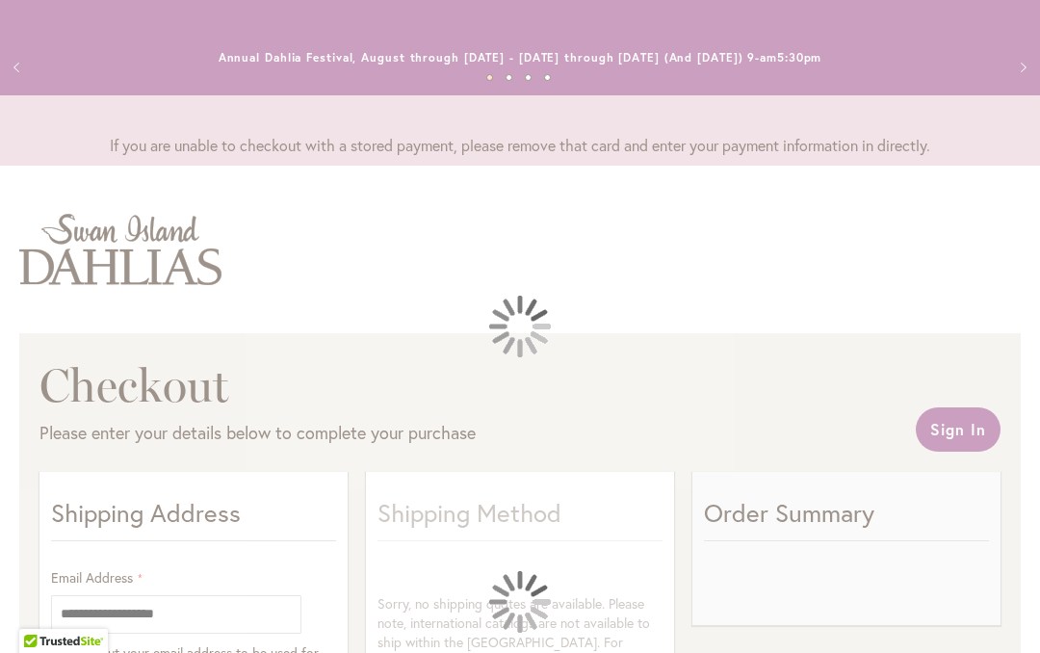
select select "**"
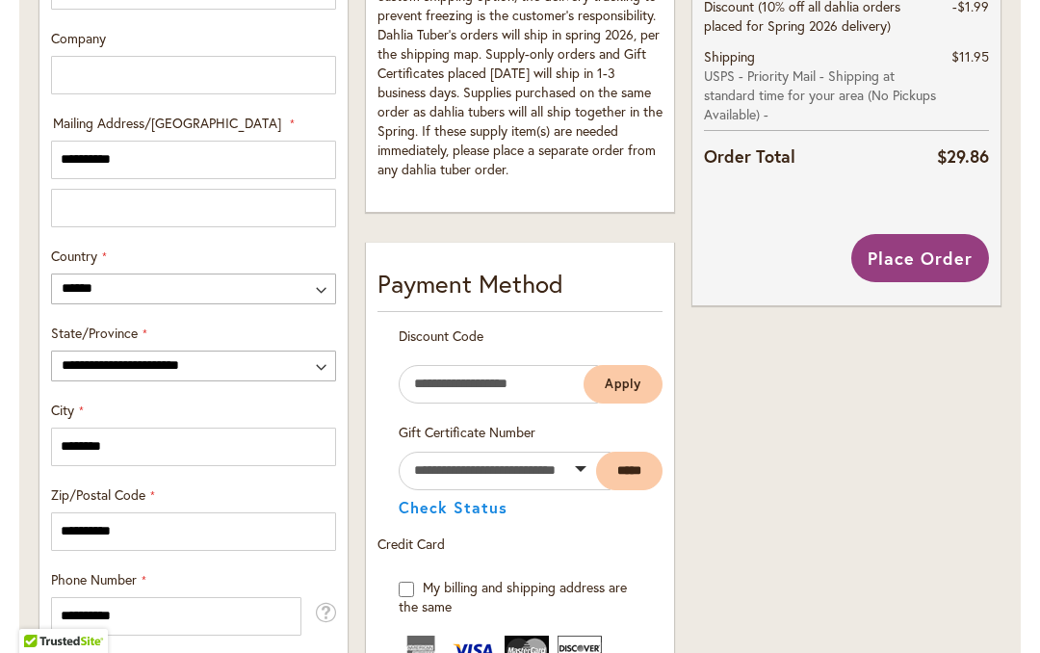
scroll to position [1059, 0]
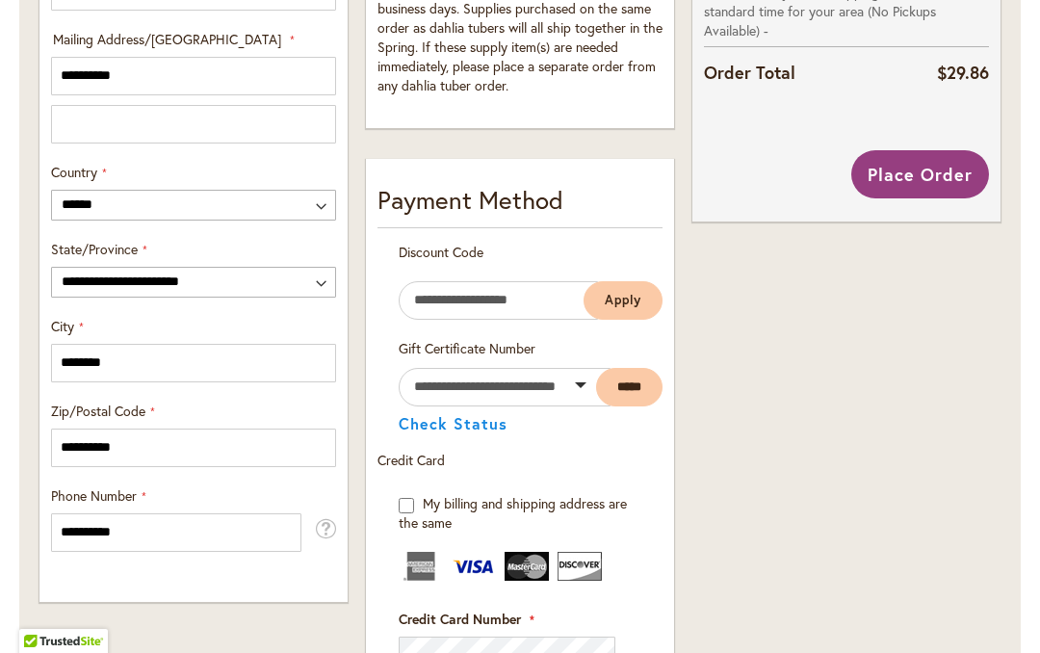
click at [914, 163] on span "Place Order" at bounding box center [920, 174] width 105 height 23
